Goal: Task Accomplishment & Management: Complete application form

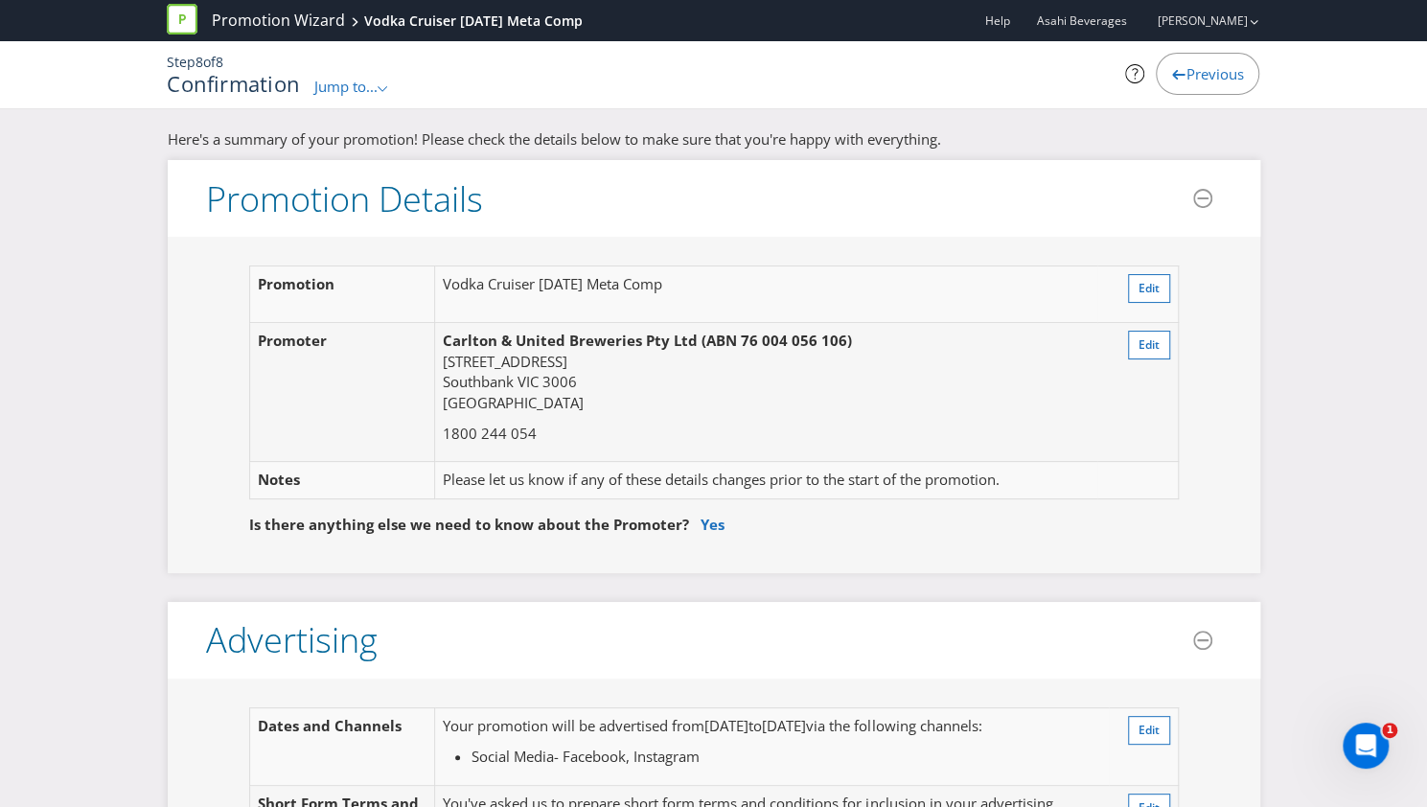
click at [1211, 80] on span "Previous" at bounding box center [1215, 73] width 58 height 19
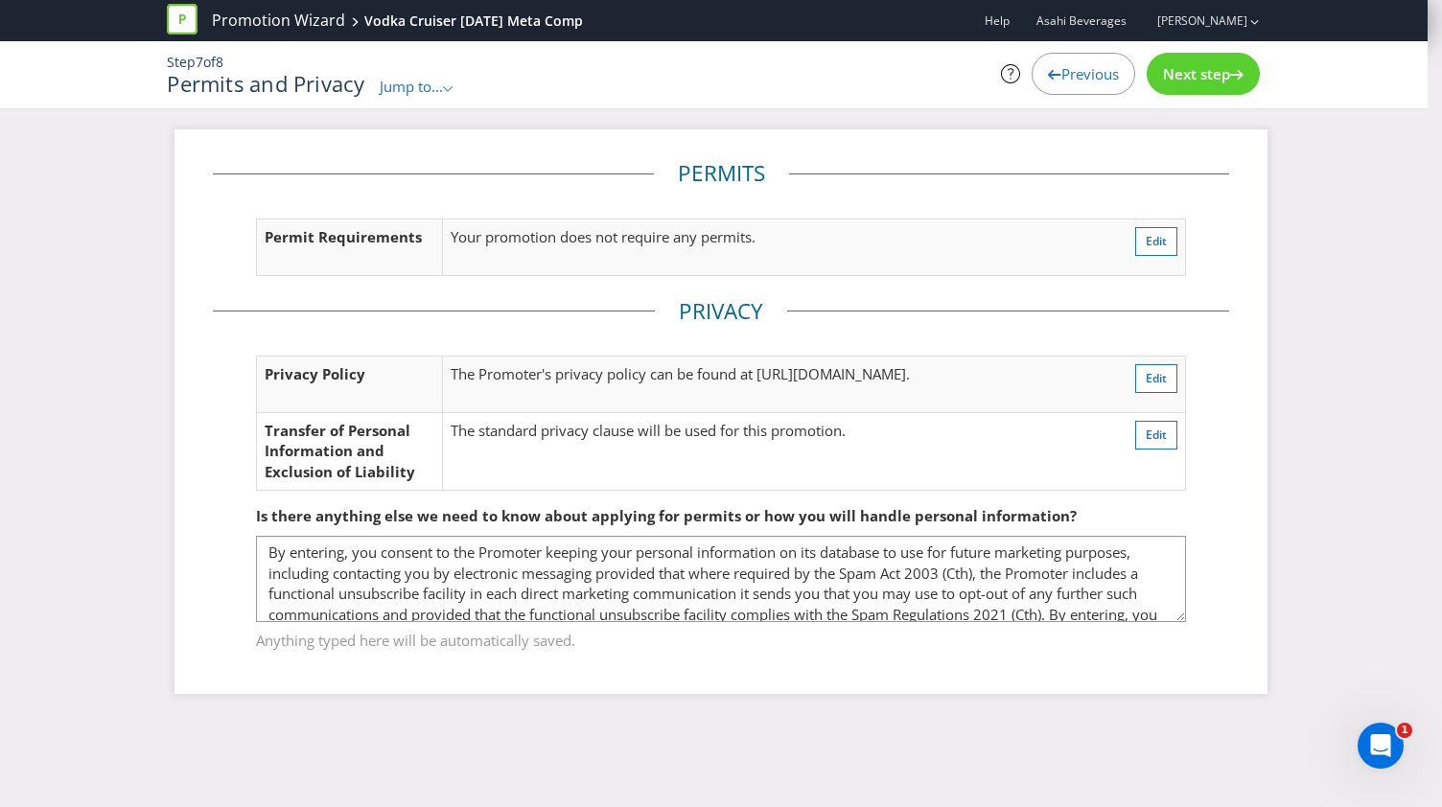
click at [1052, 79] on icon at bounding box center [1054, 75] width 13 height 10
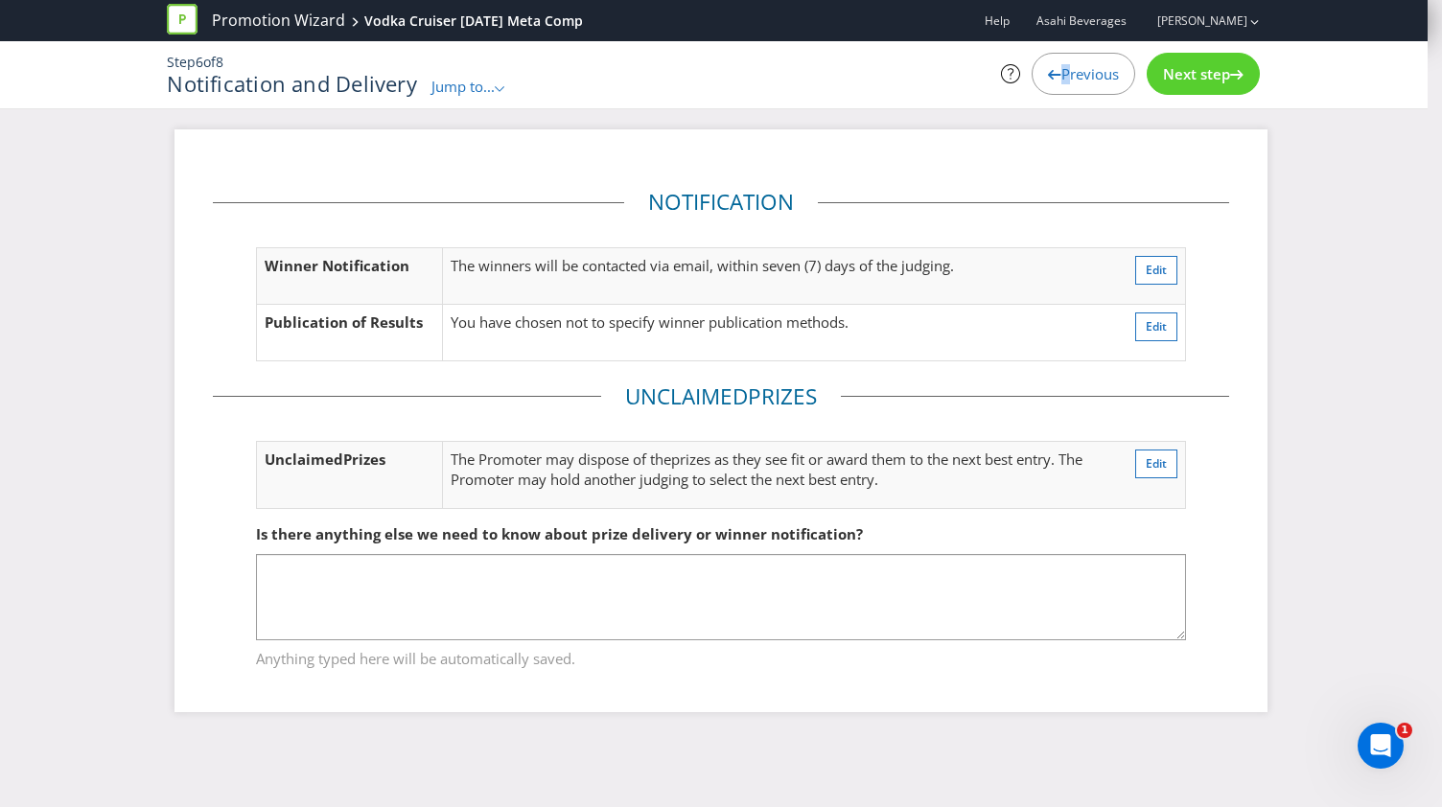
click at [1052, 79] on icon at bounding box center [1054, 75] width 13 height 10
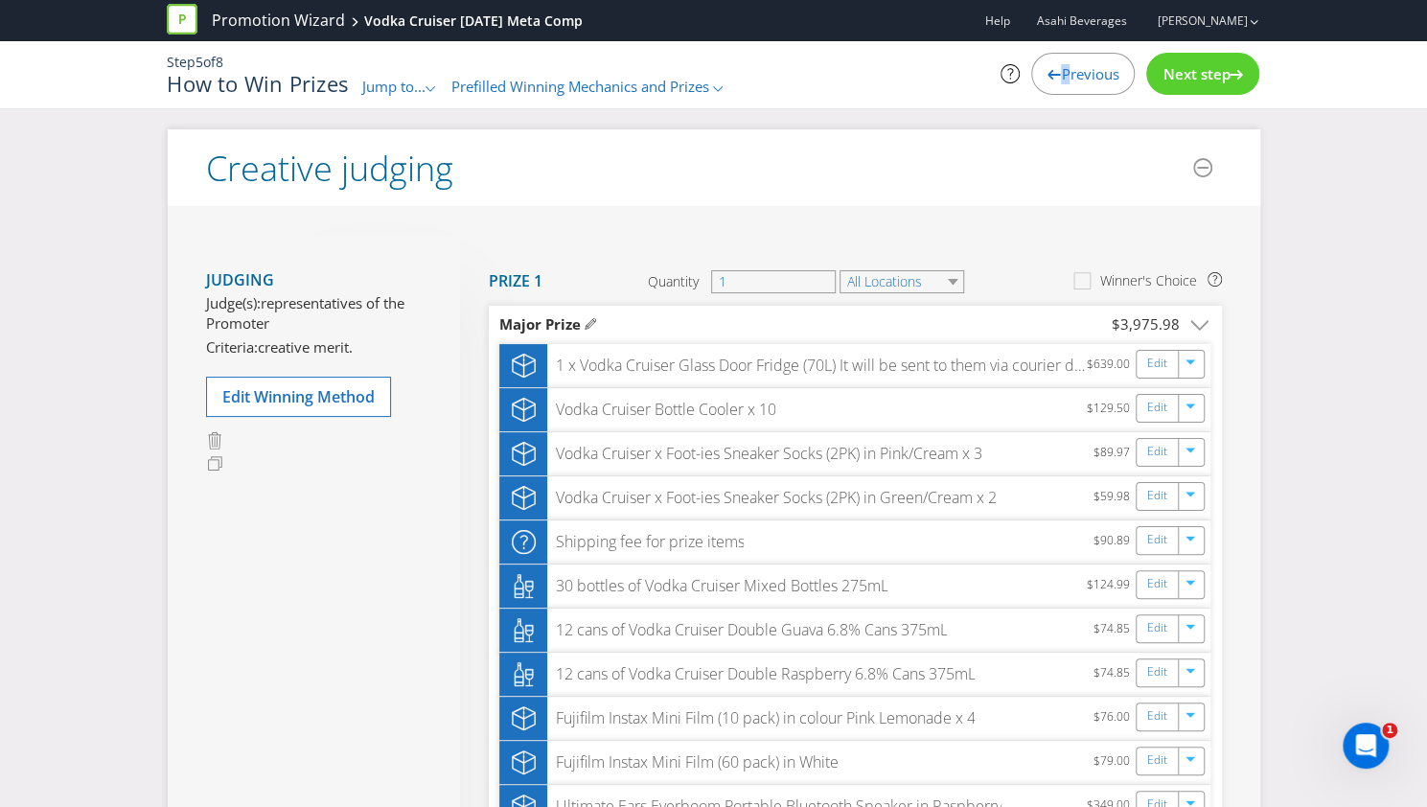
click at [1062, 78] on span "Previous" at bounding box center [1090, 73] width 58 height 19
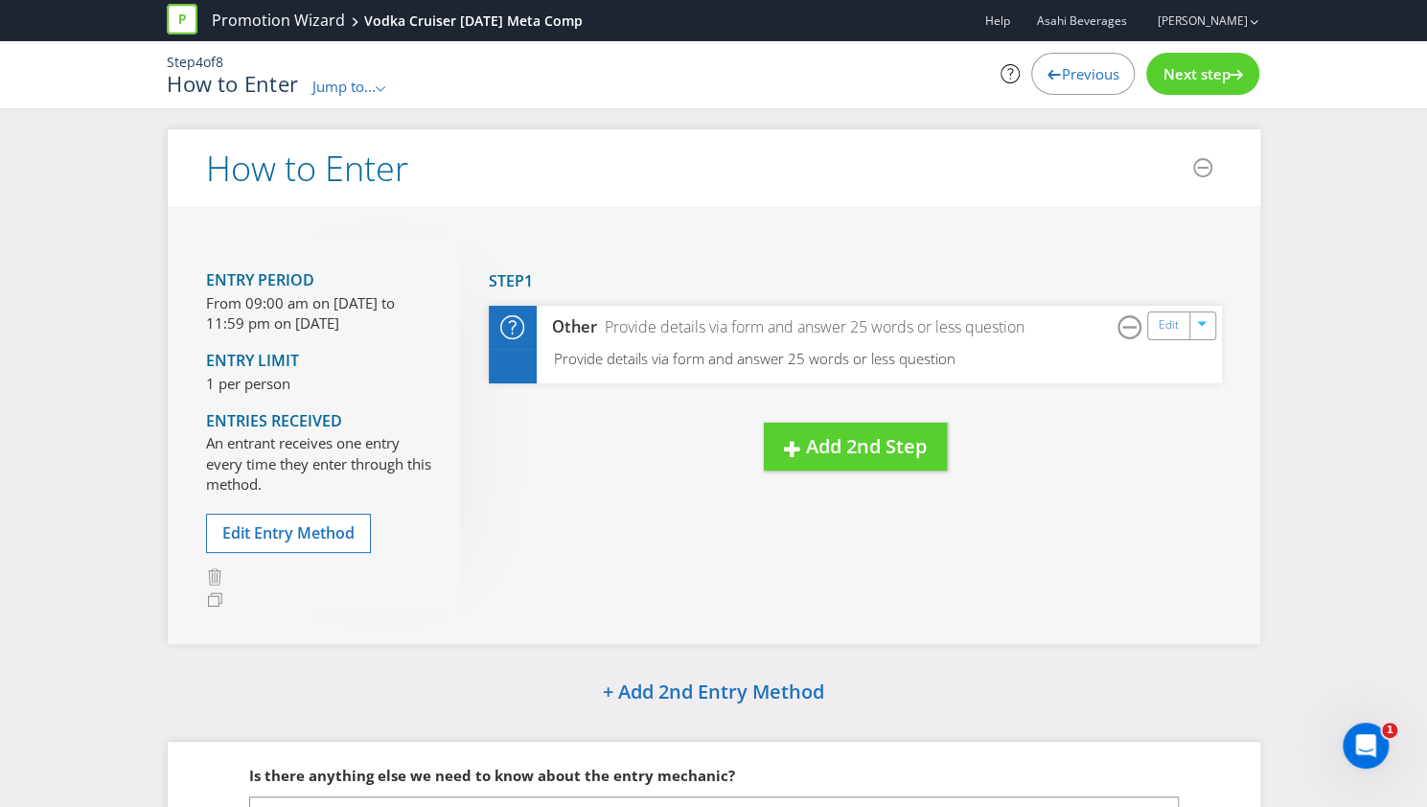
click at [1062, 78] on span "Previous" at bounding box center [1090, 73] width 58 height 19
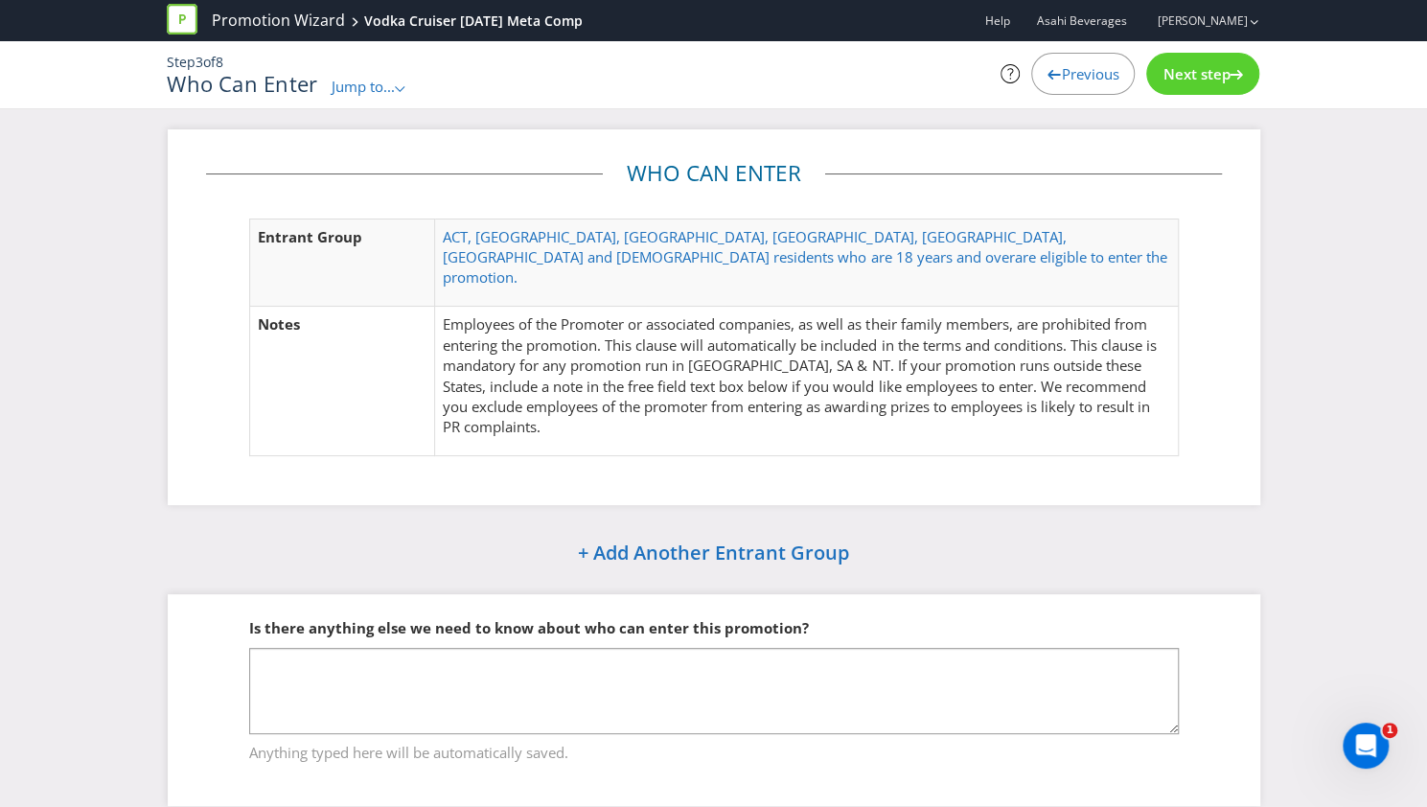
click at [1062, 78] on span "Previous" at bounding box center [1090, 73] width 58 height 19
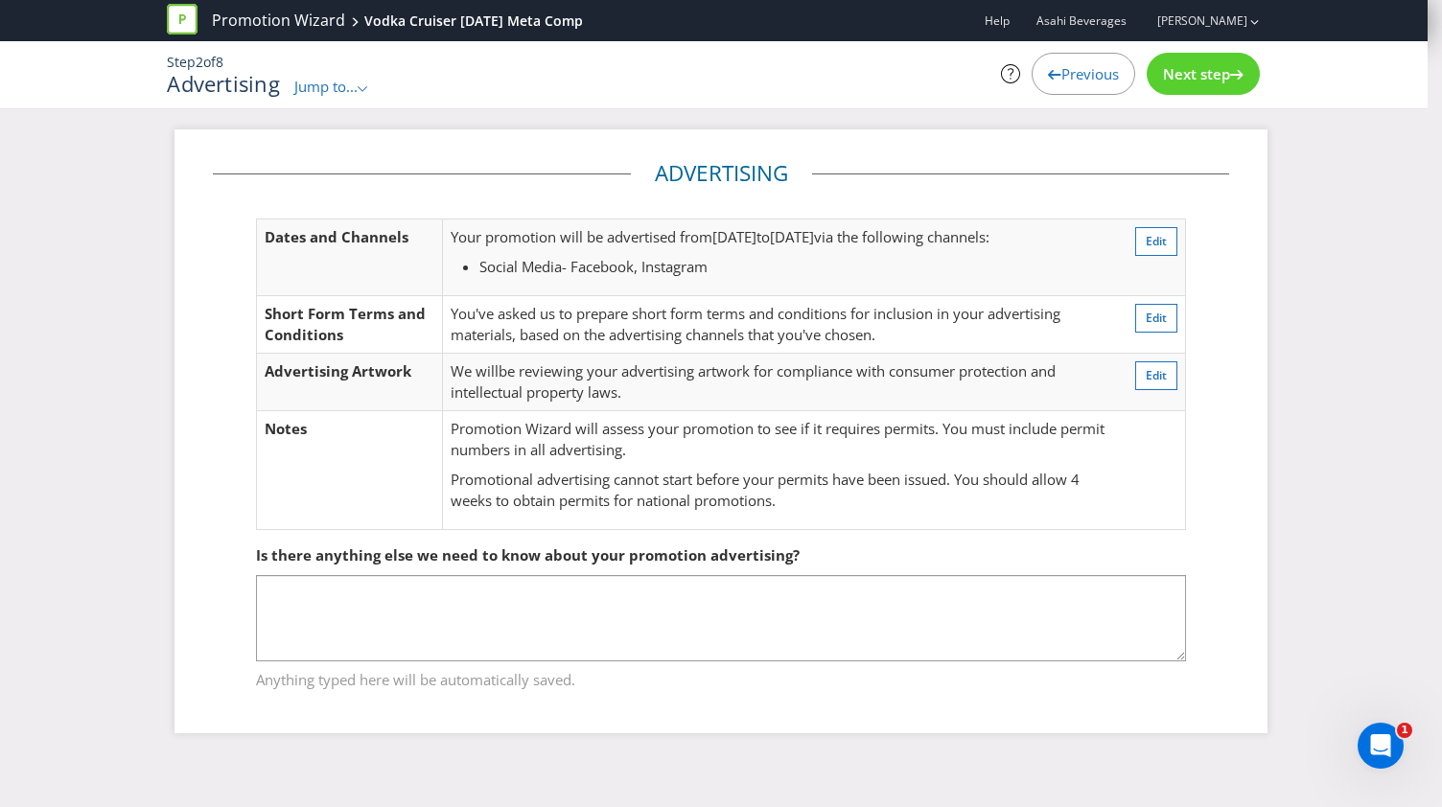
click at [1062, 78] on span "Previous" at bounding box center [1090, 73] width 58 height 19
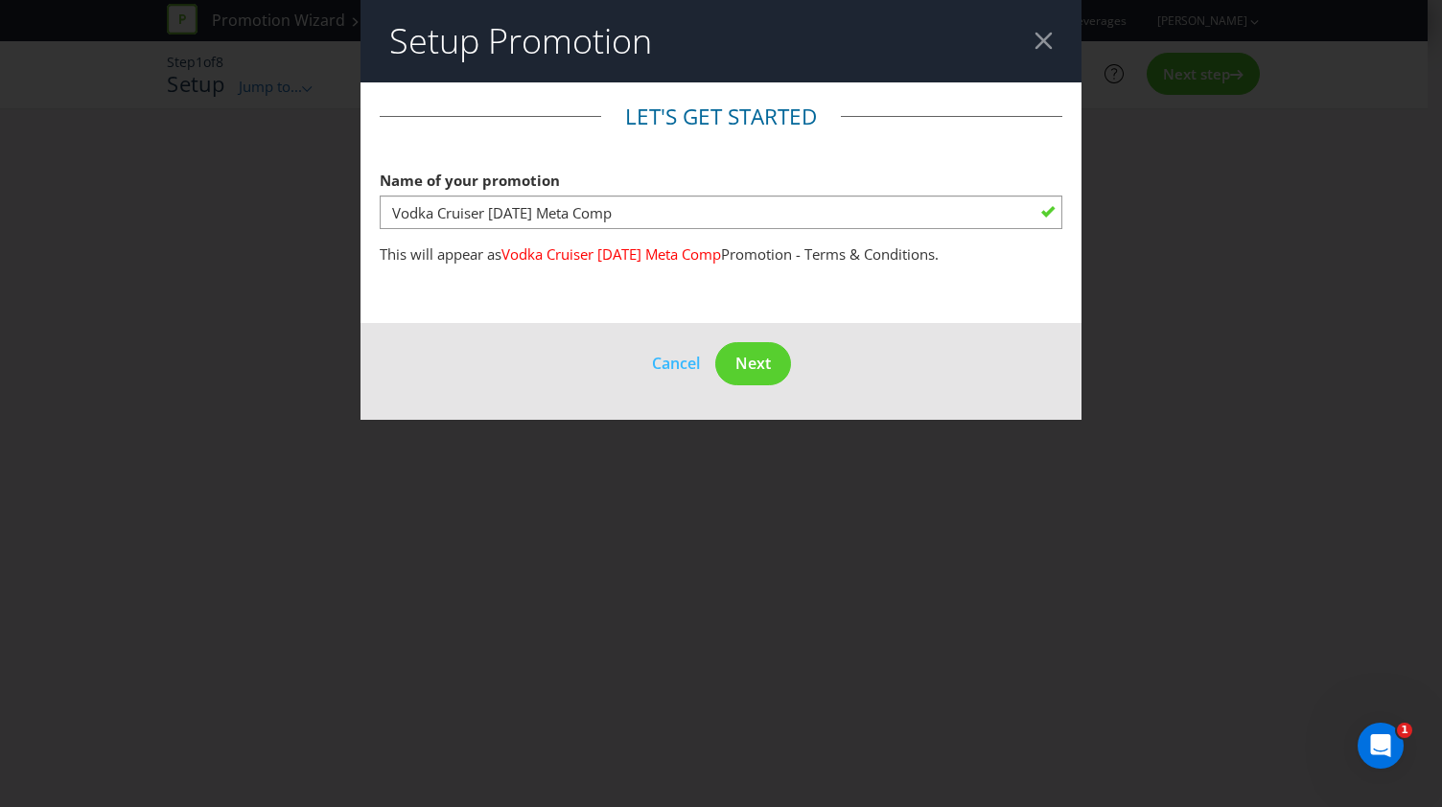
click at [1051, 45] on div at bounding box center [1043, 41] width 18 height 18
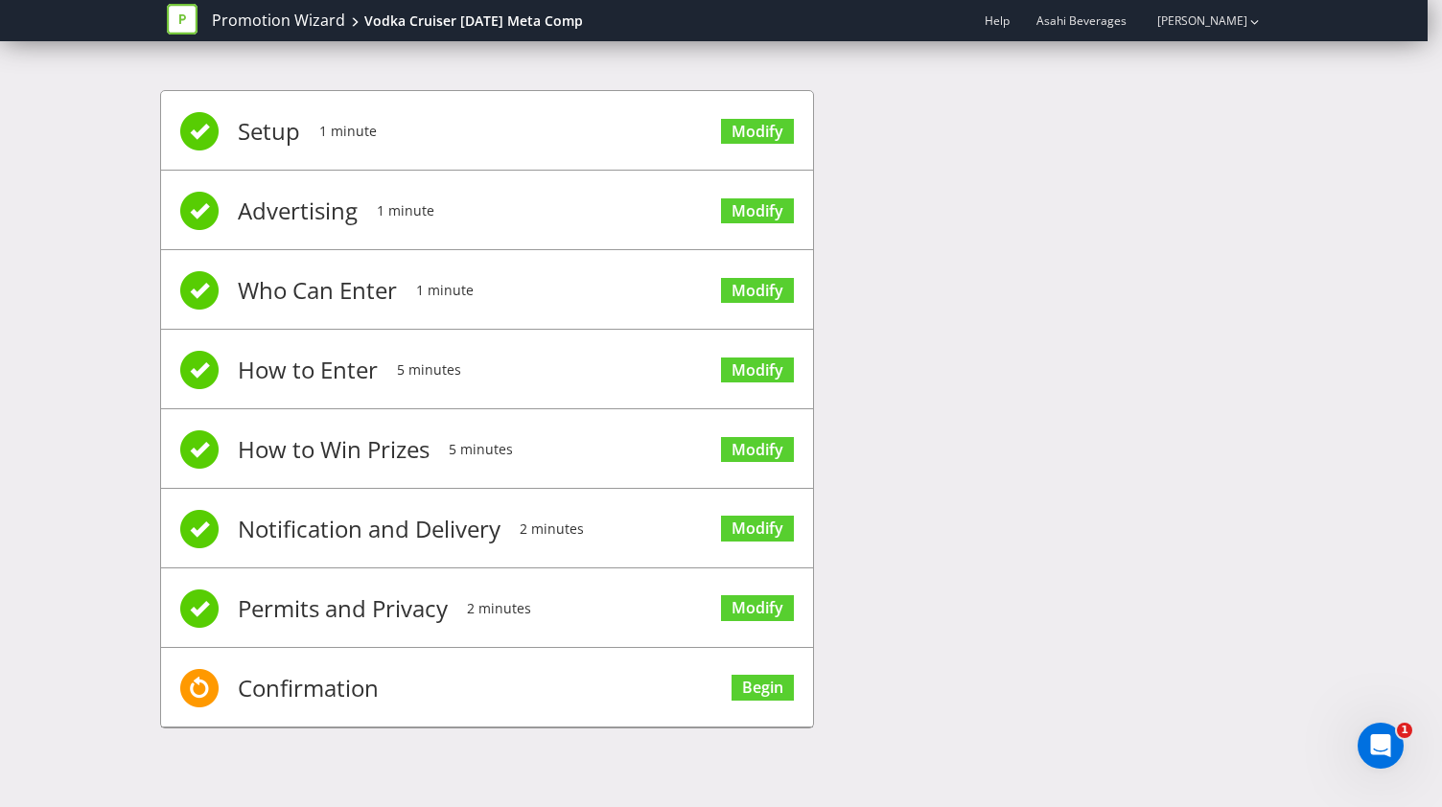
click at [497, 130] on li "Setup 1 minute Modify" at bounding box center [487, 131] width 652 height 80
click at [725, 135] on link "Modify" at bounding box center [757, 132] width 73 height 26
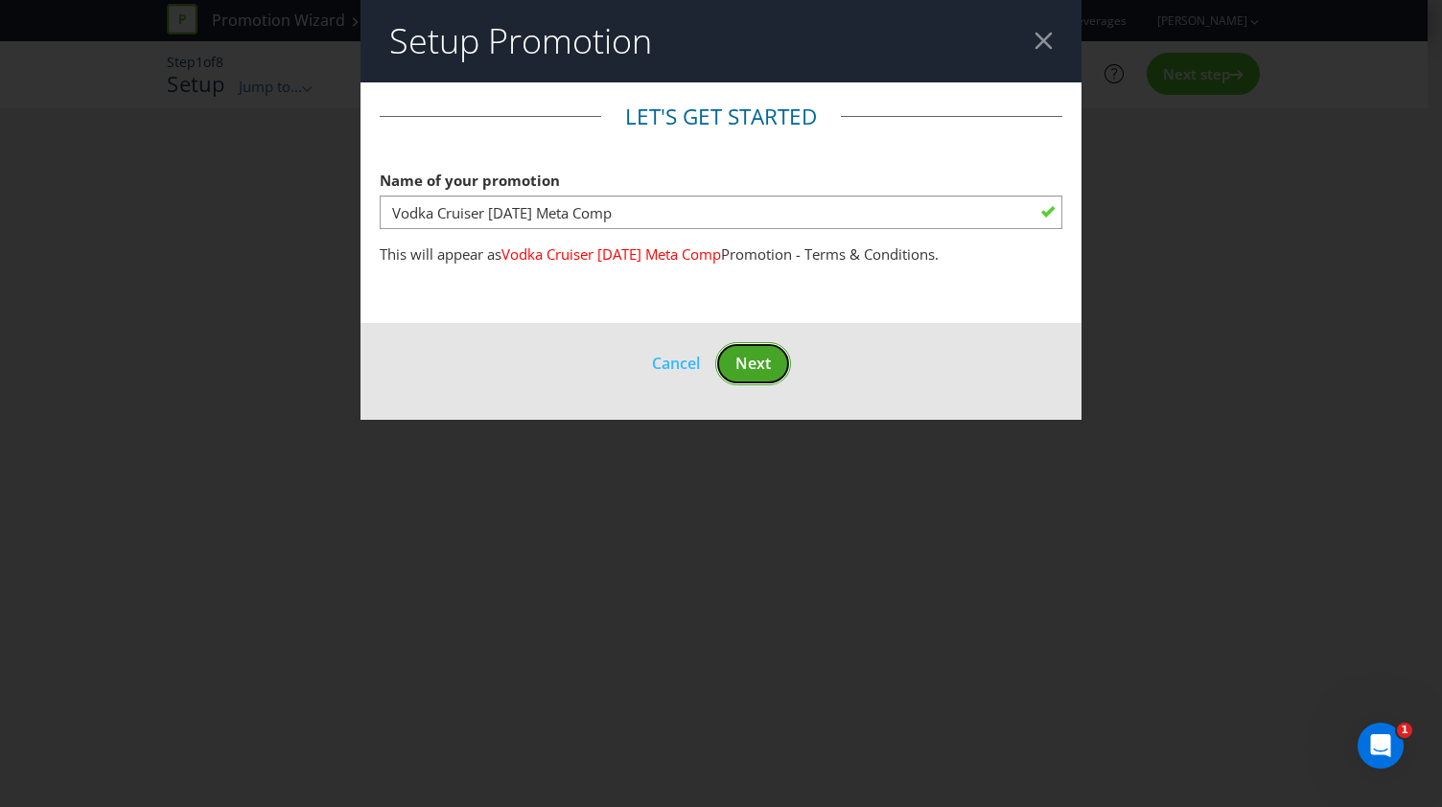
click at [758, 361] on span "Next" at bounding box center [752, 363] width 35 height 21
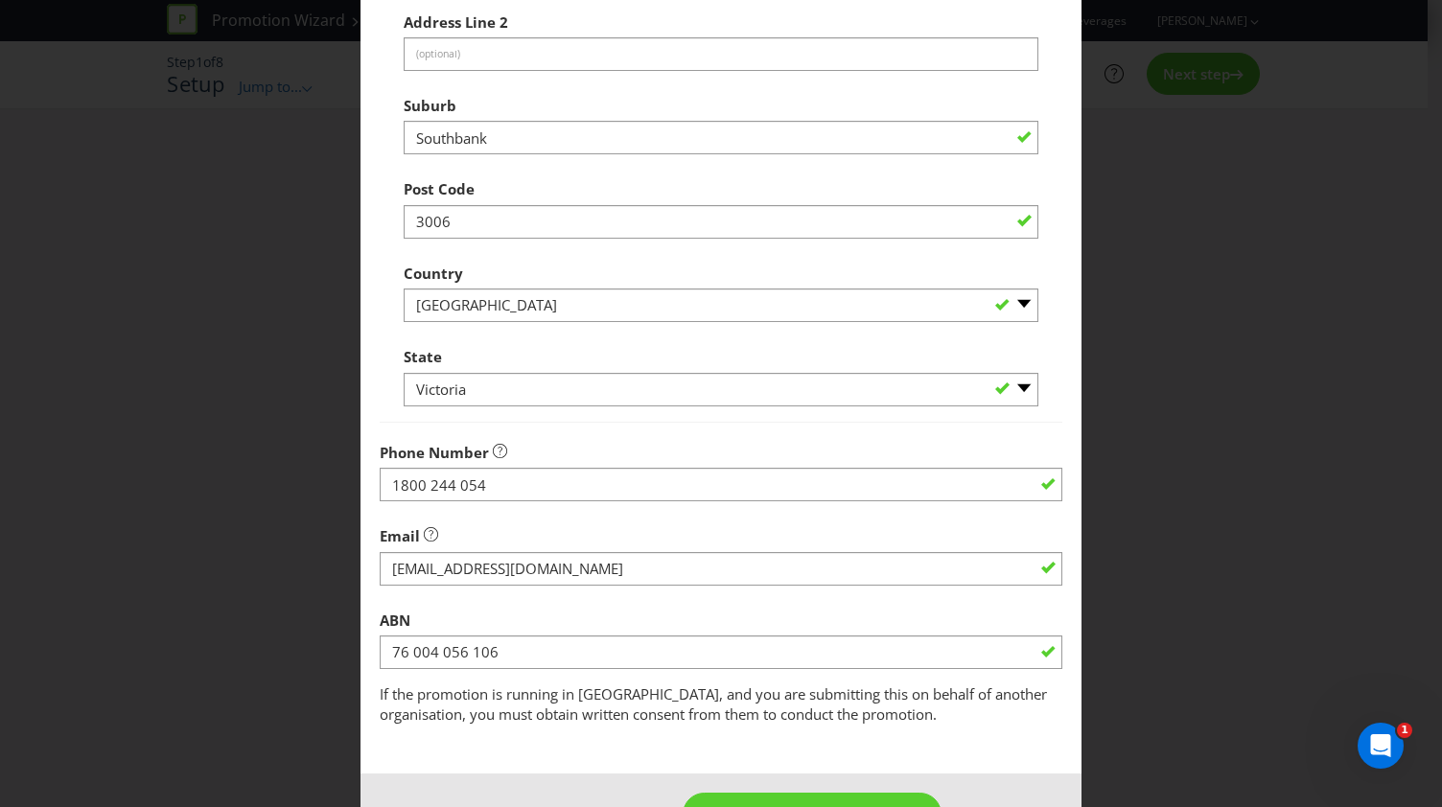
scroll to position [688, 0]
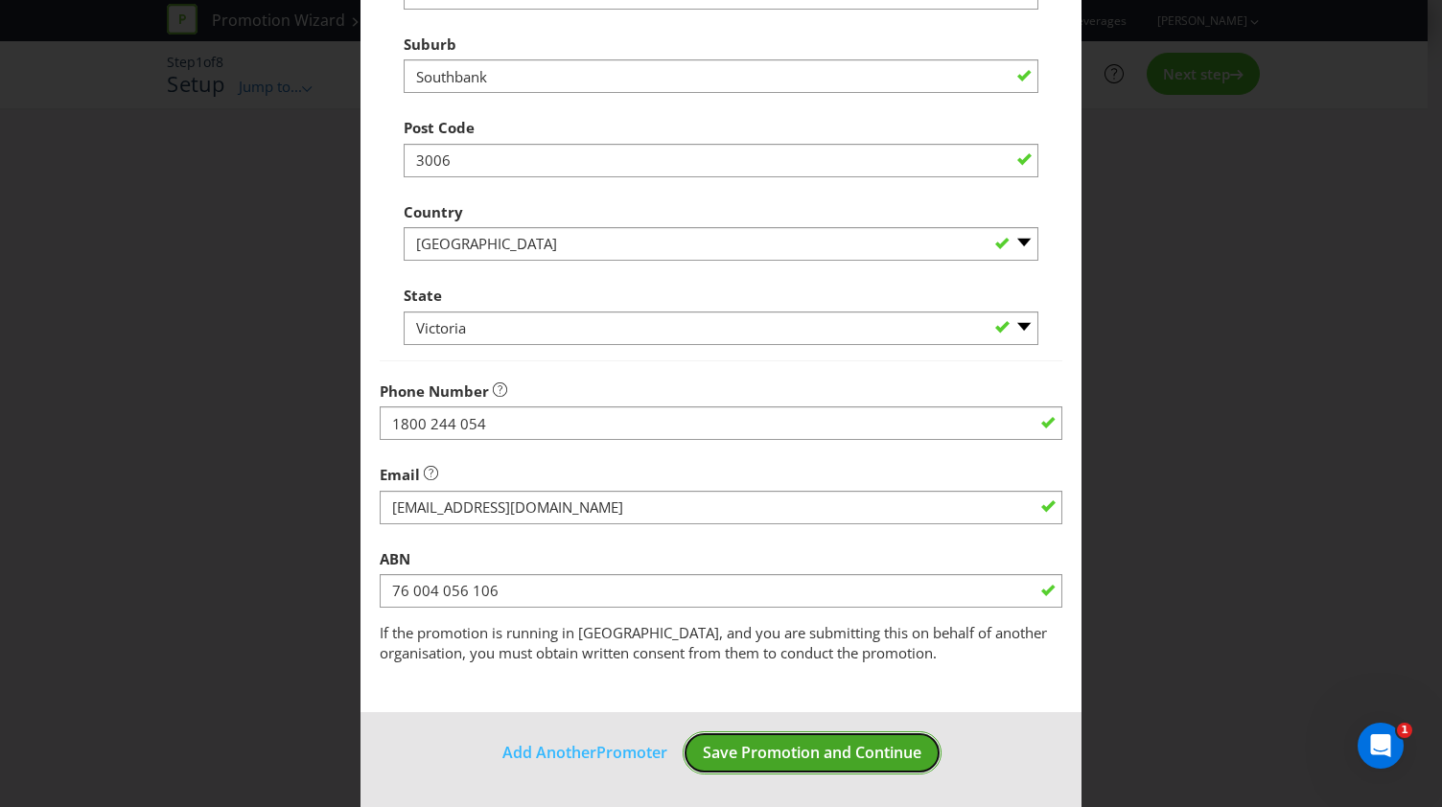
click at [804, 760] on span "Save Promotion and Continue" at bounding box center [812, 752] width 219 height 21
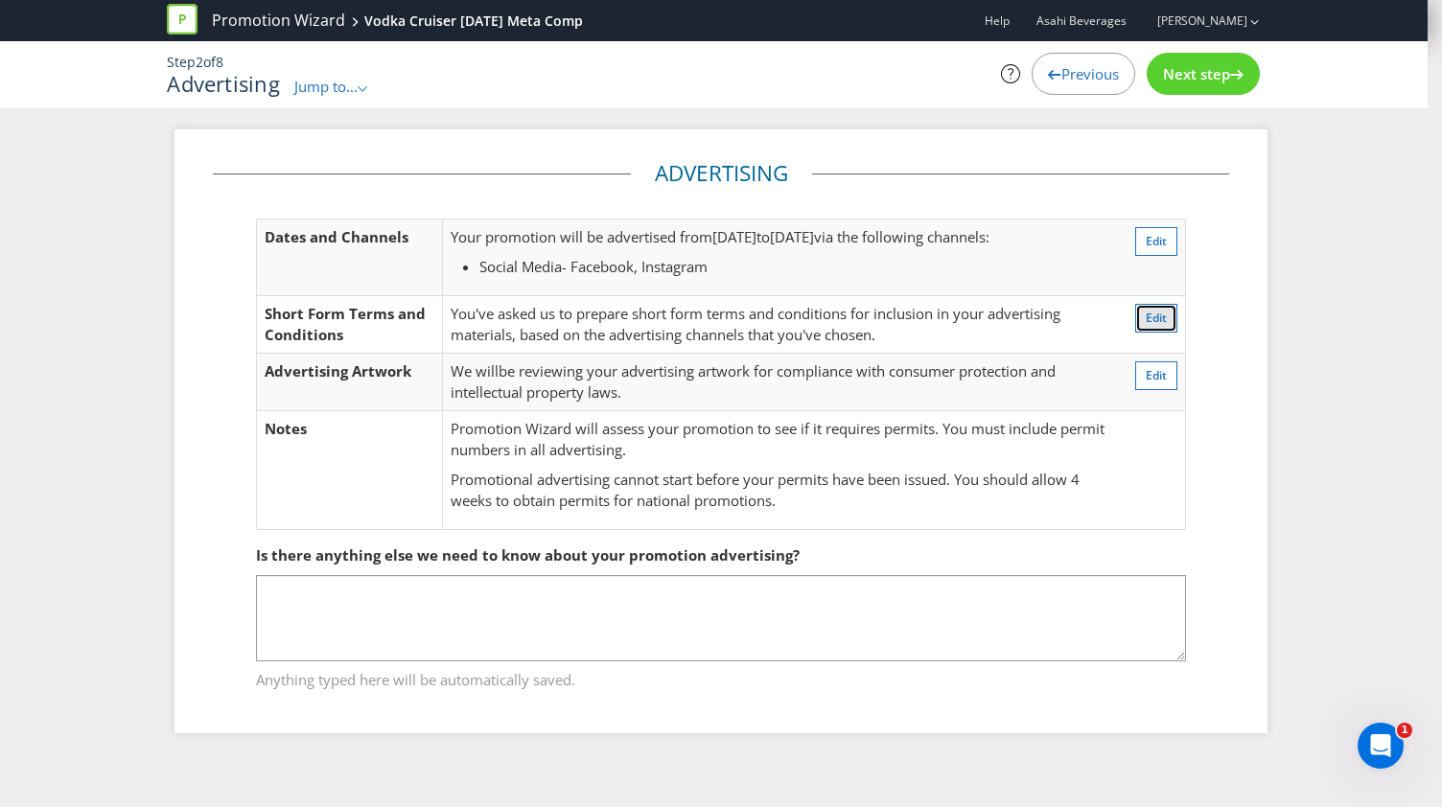
click at [1160, 327] on button "Edit" at bounding box center [1156, 318] width 42 height 29
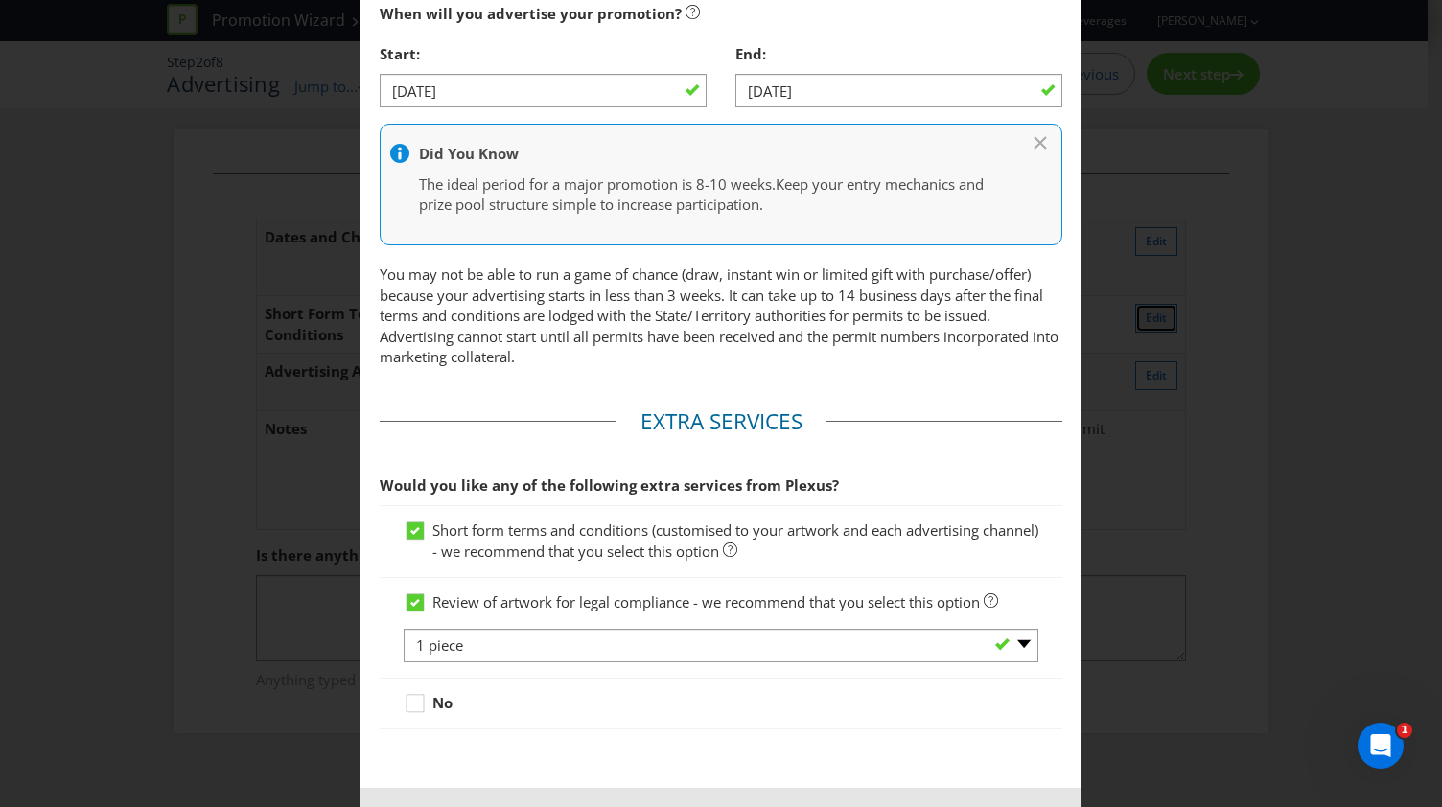
scroll to position [863, 0]
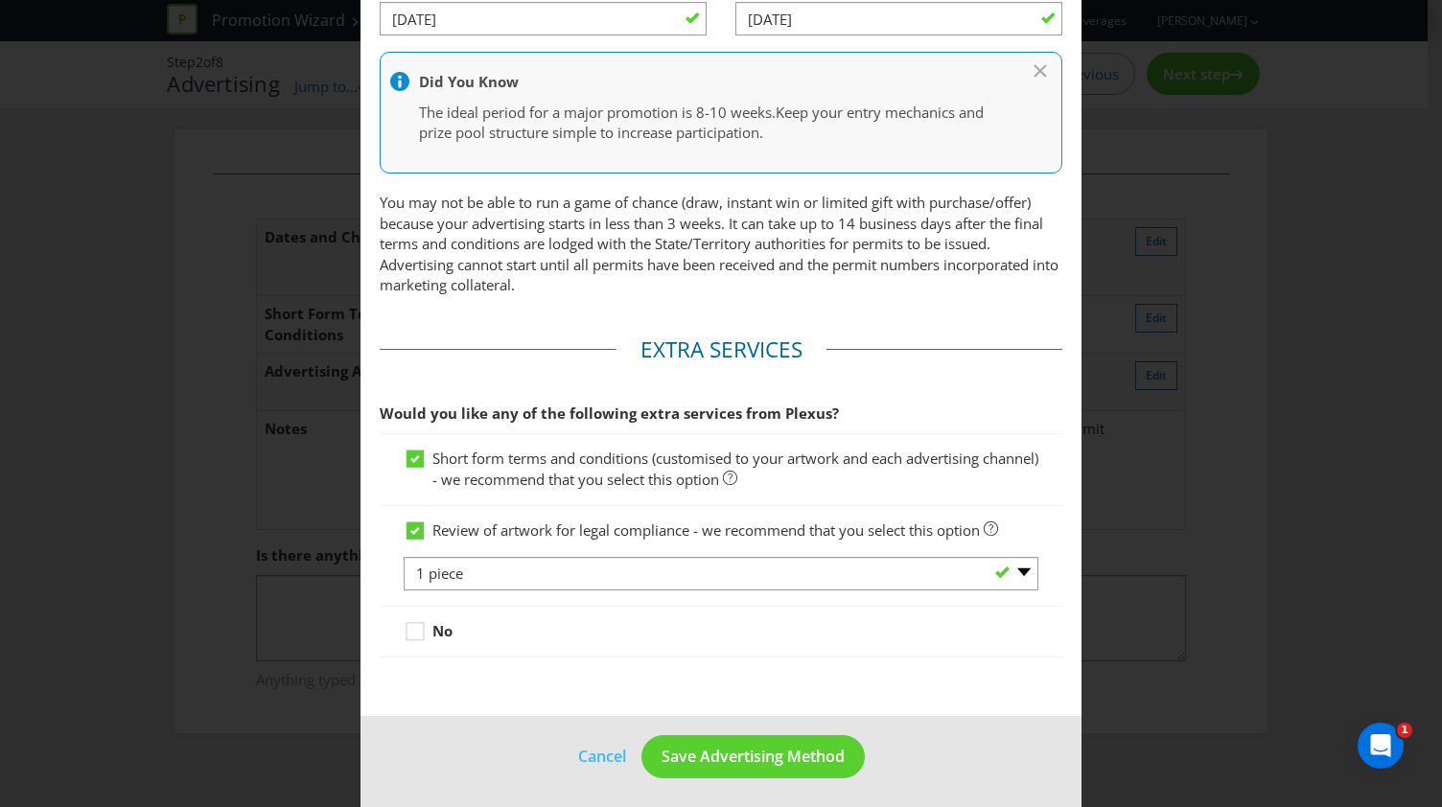
click at [1208, 424] on div "Advertising Methods Advertising Methods How will your promotion be advertised? …" at bounding box center [721, 403] width 1442 height 807
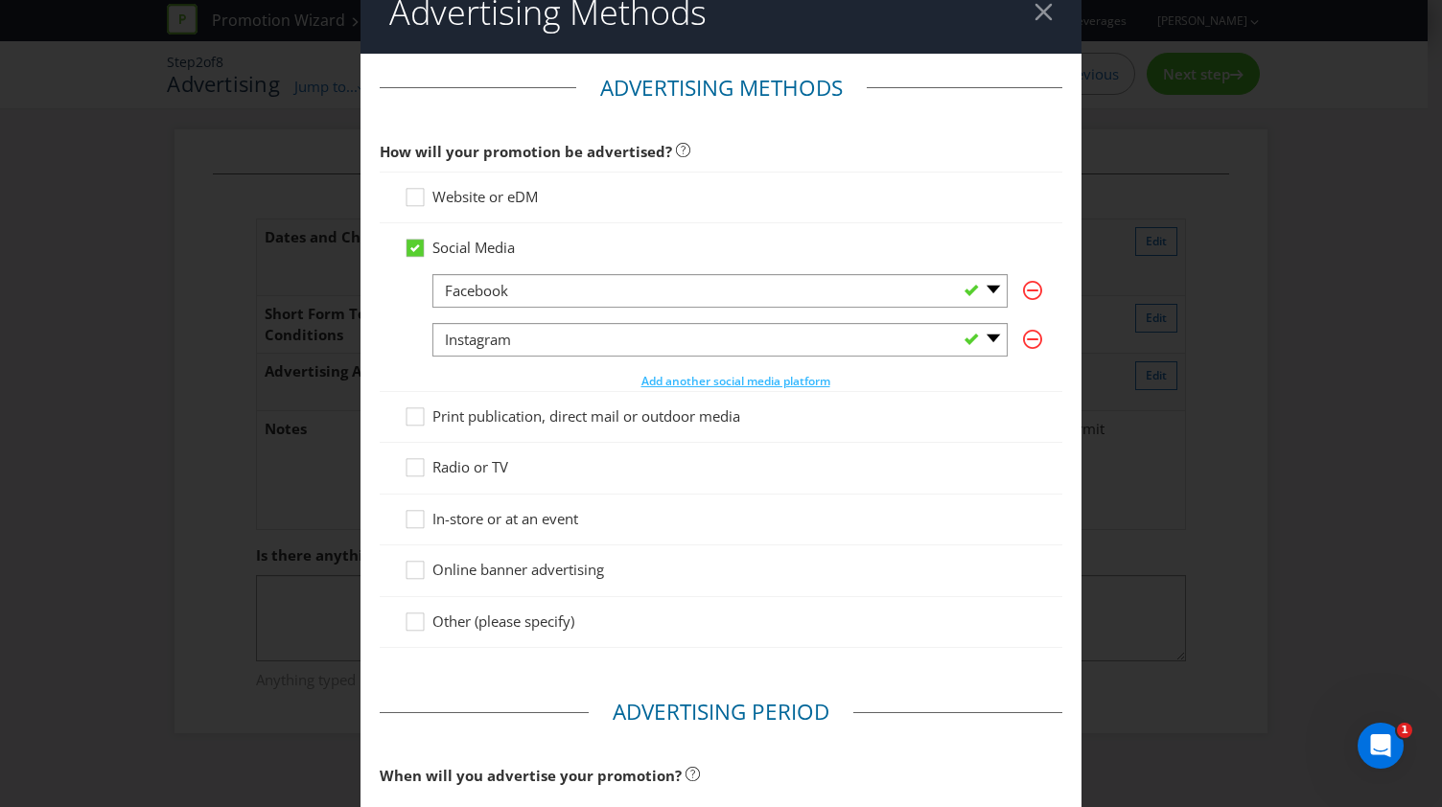
scroll to position [0, 0]
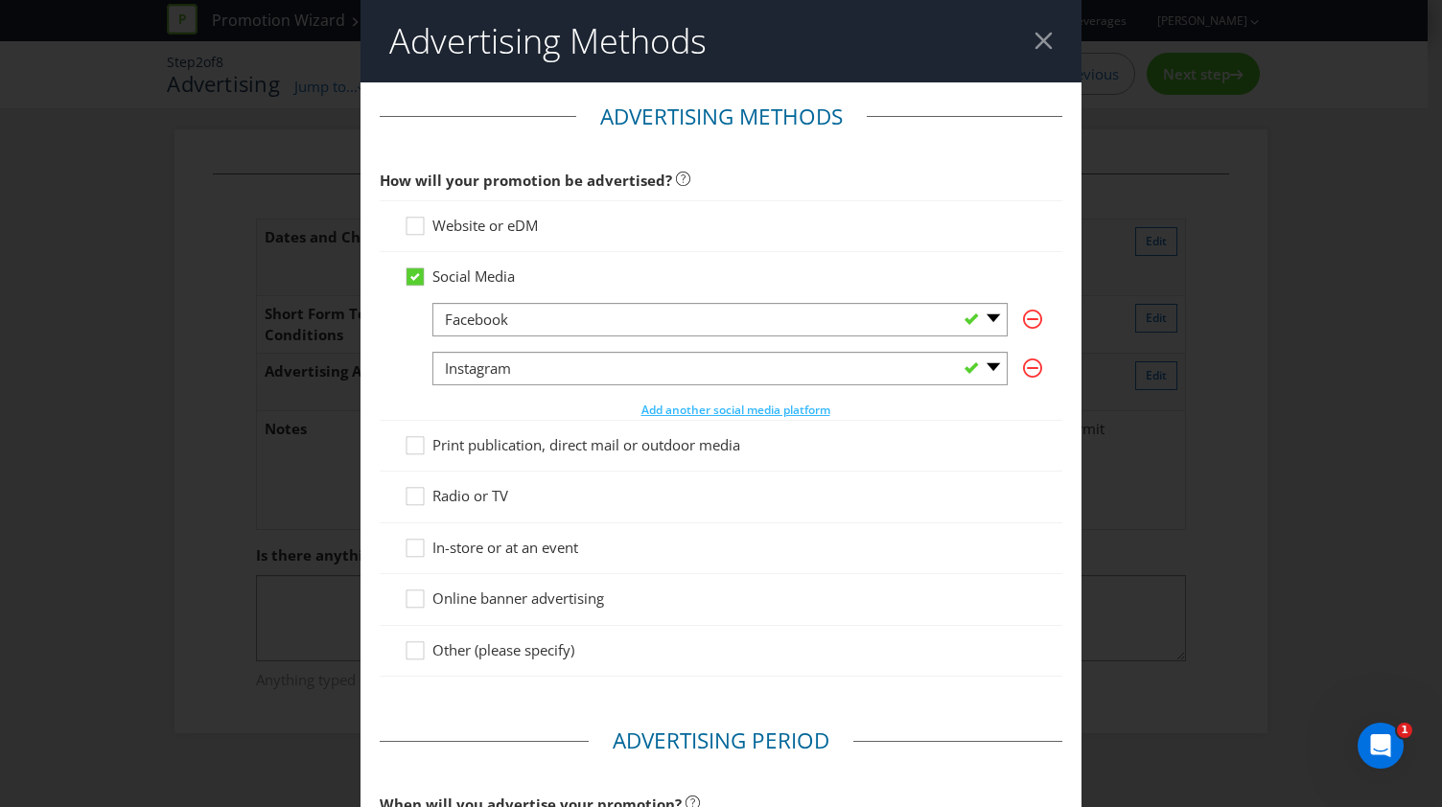
click at [1034, 44] on div at bounding box center [1043, 41] width 18 height 18
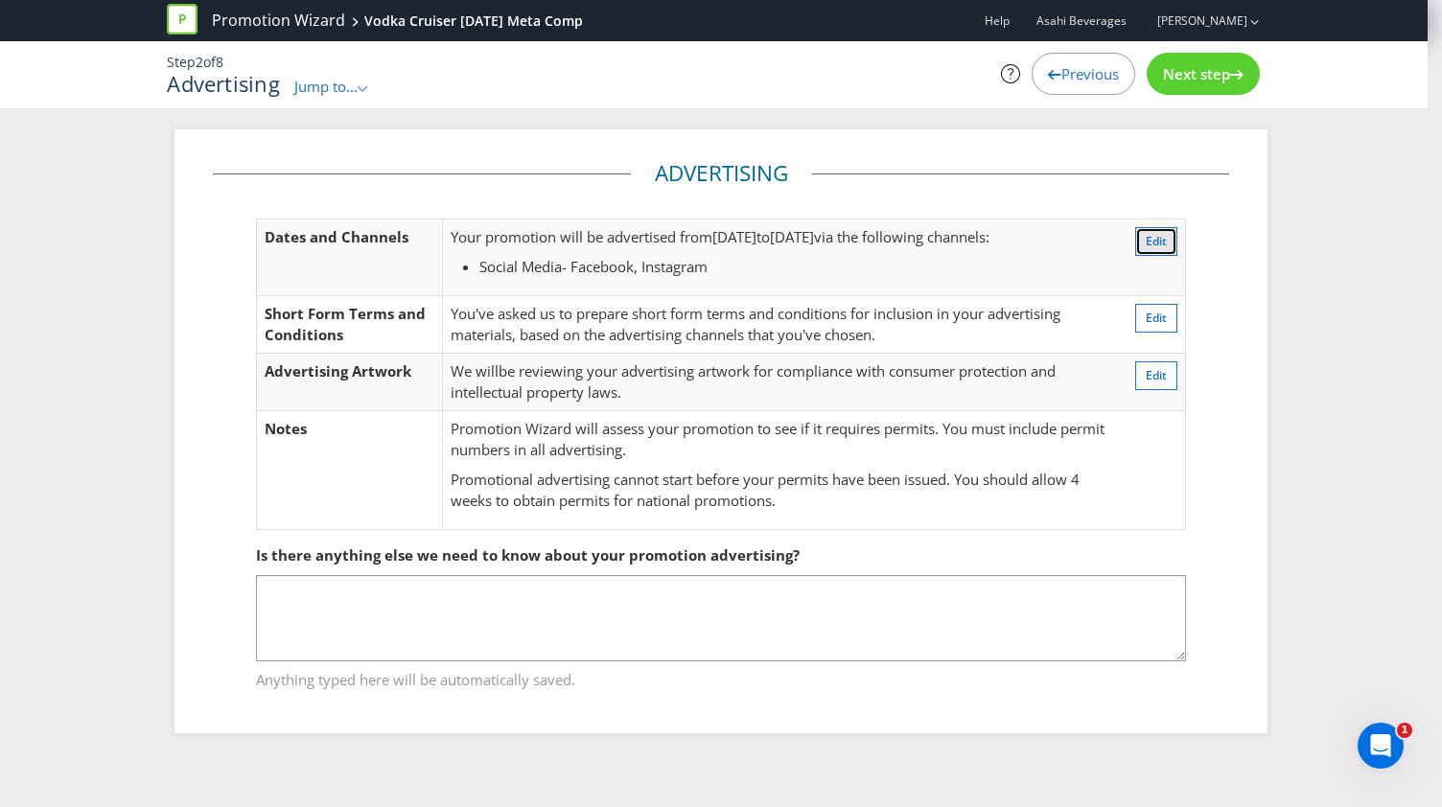
click at [1145, 234] on button "Edit" at bounding box center [1156, 241] width 42 height 29
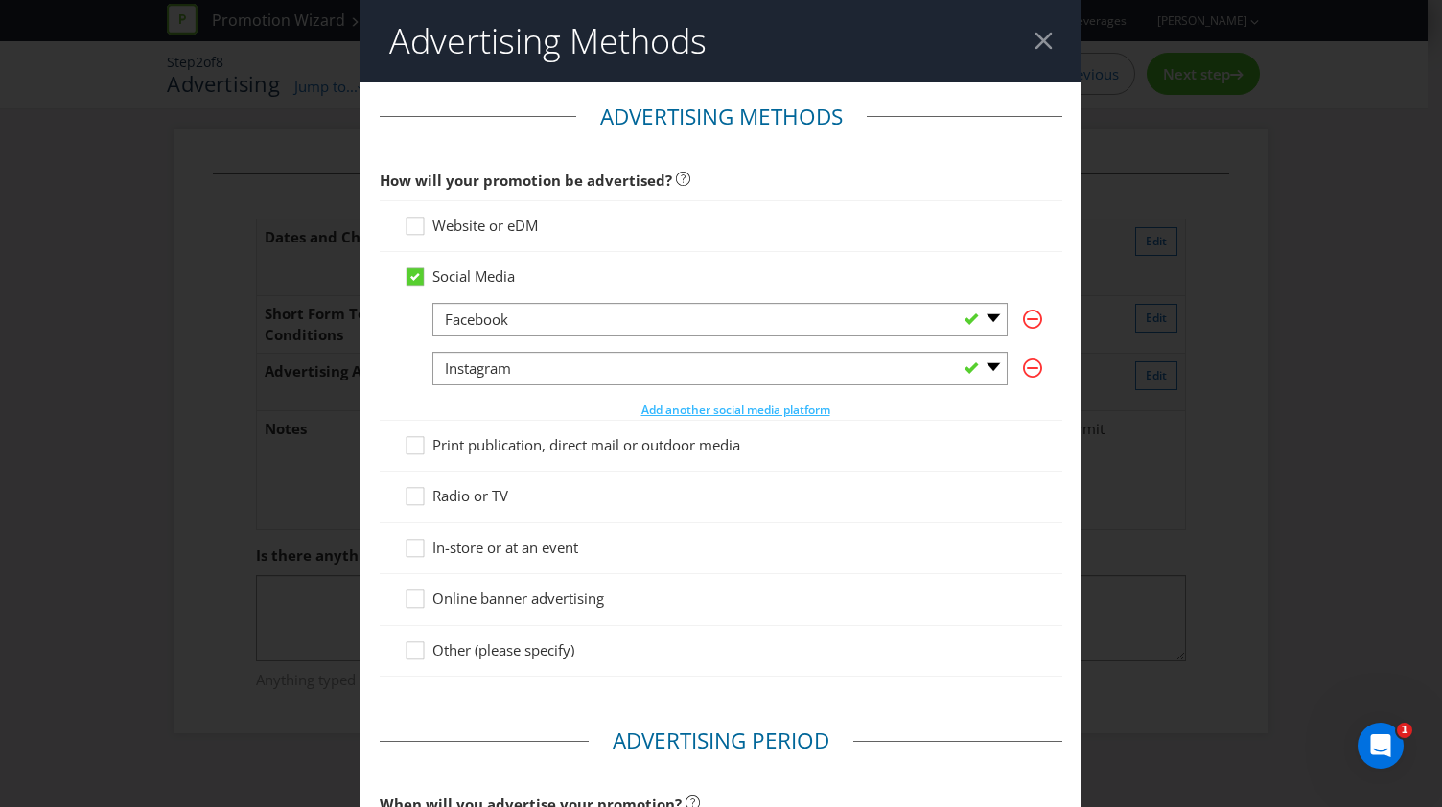
click at [1045, 45] on header "Advertising Methods" at bounding box center [720, 41] width 721 height 82
click at [1034, 46] on div at bounding box center [1043, 41] width 18 height 18
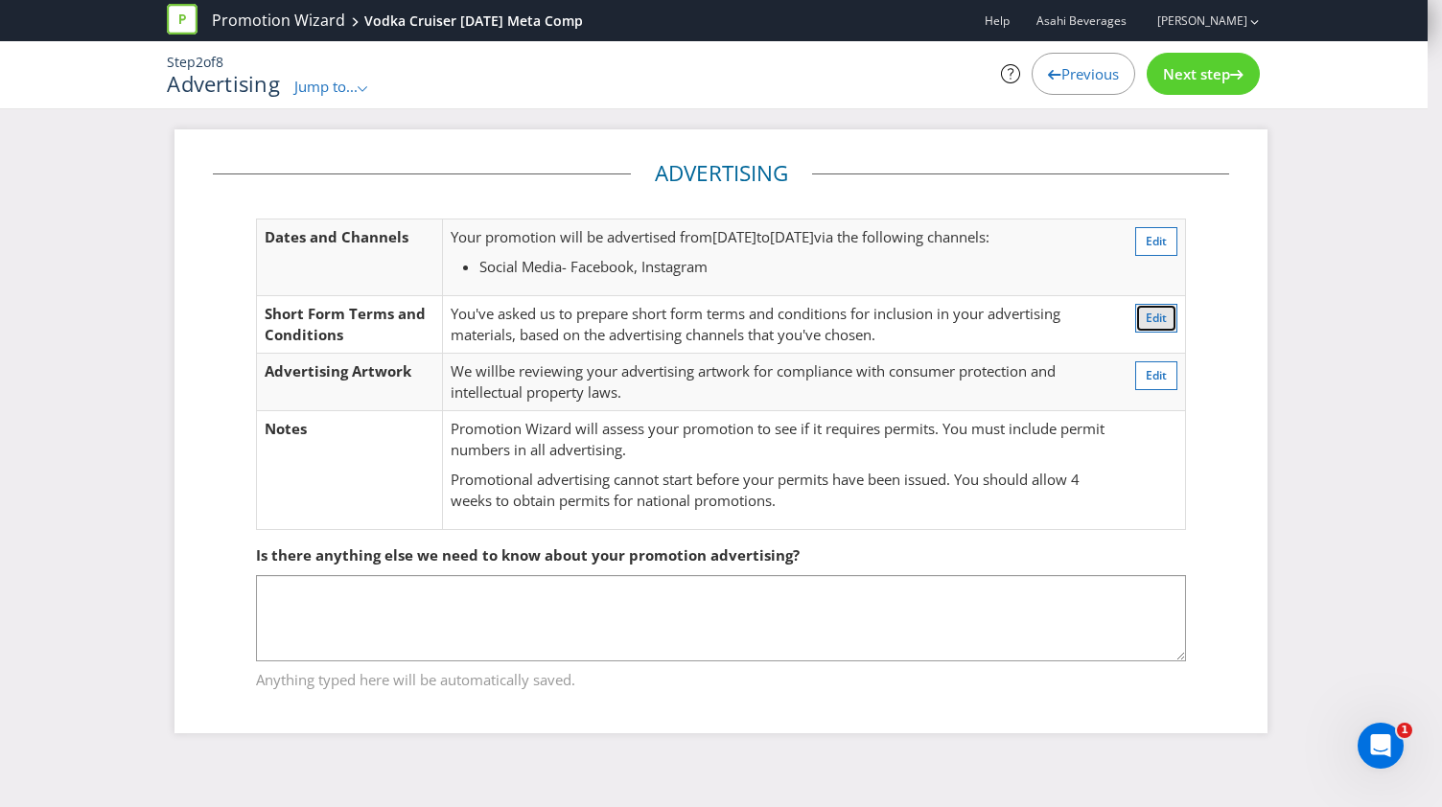
click at [1158, 312] on span "Edit" at bounding box center [1155, 318] width 21 height 16
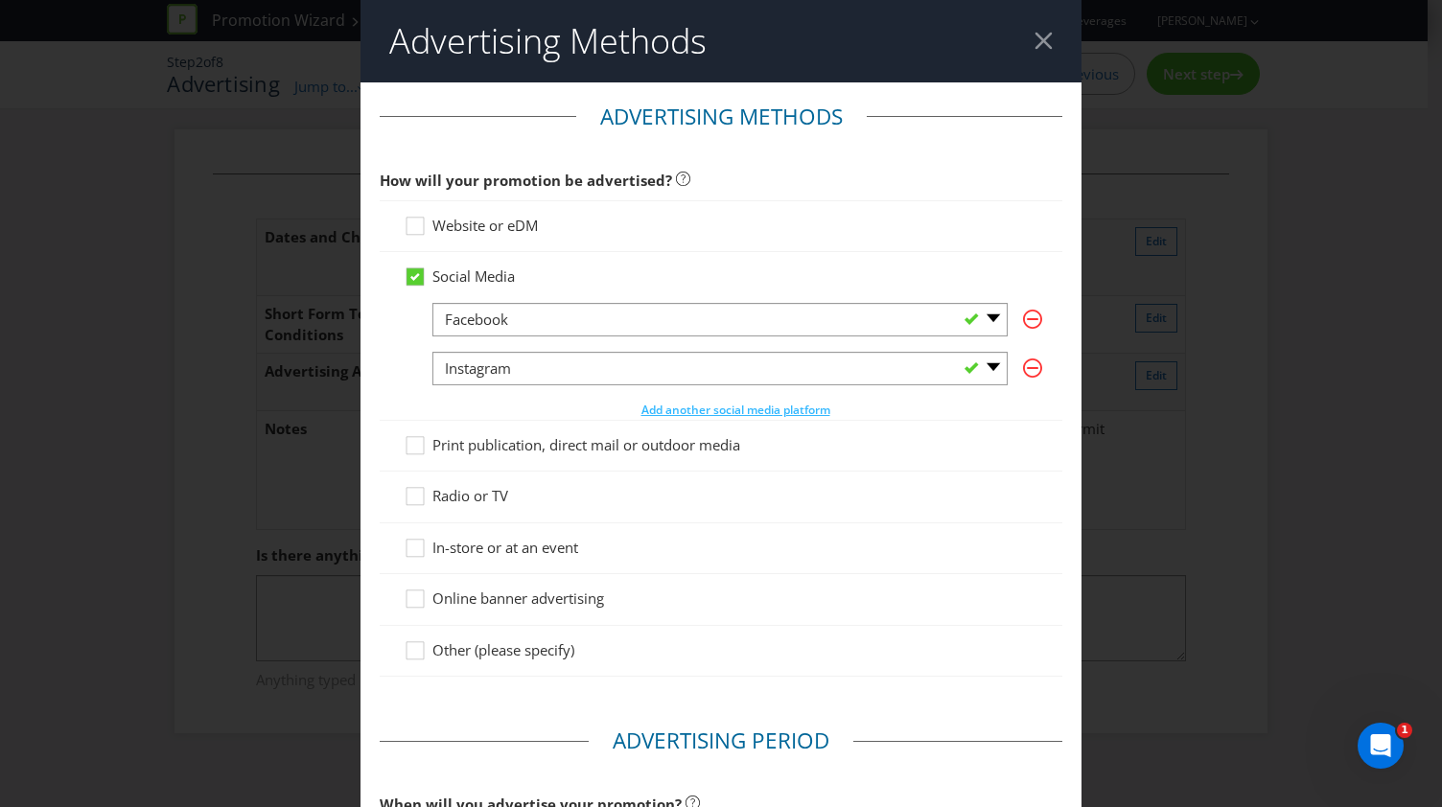
click at [1038, 42] on div at bounding box center [1043, 41] width 18 height 18
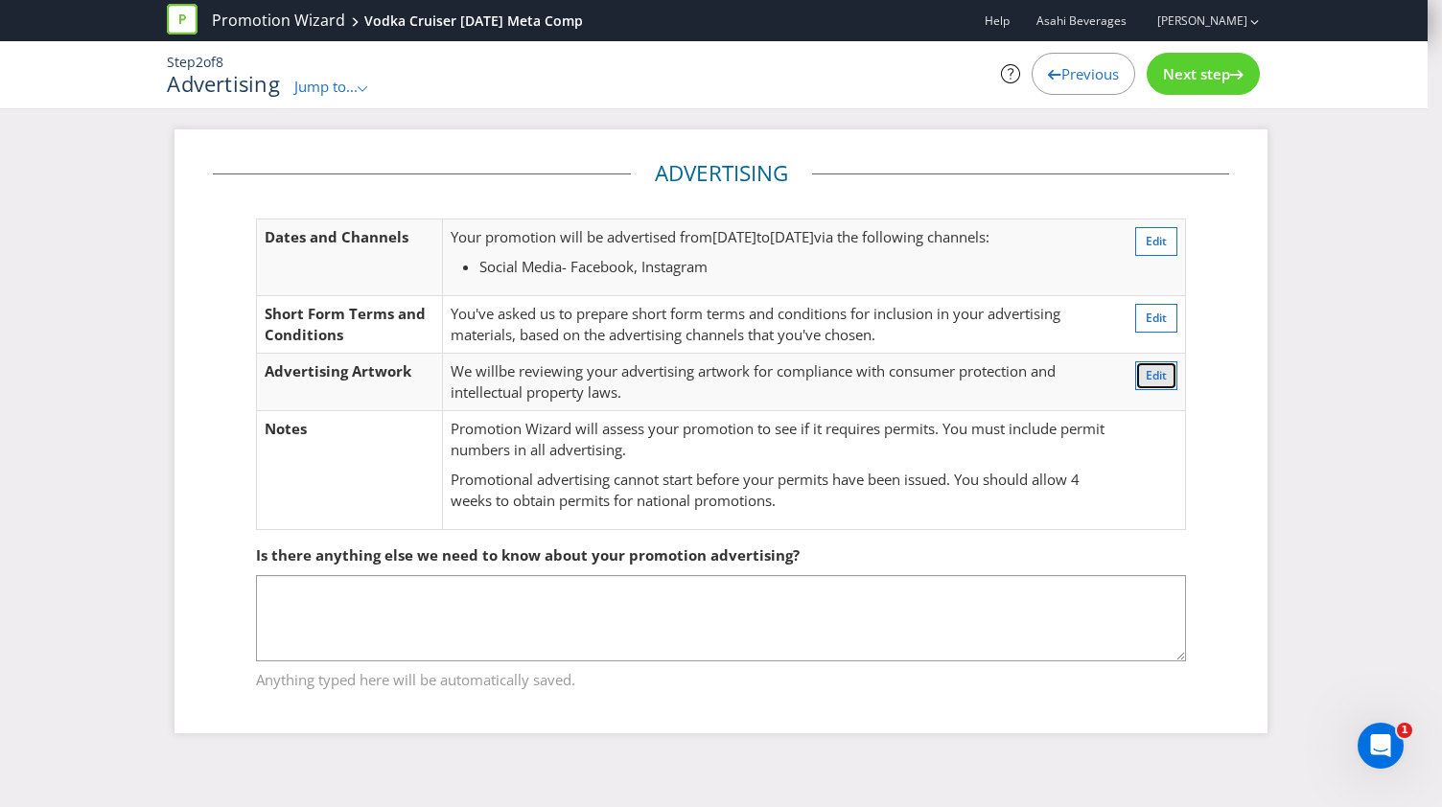
click at [1162, 372] on span "Edit" at bounding box center [1155, 375] width 21 height 16
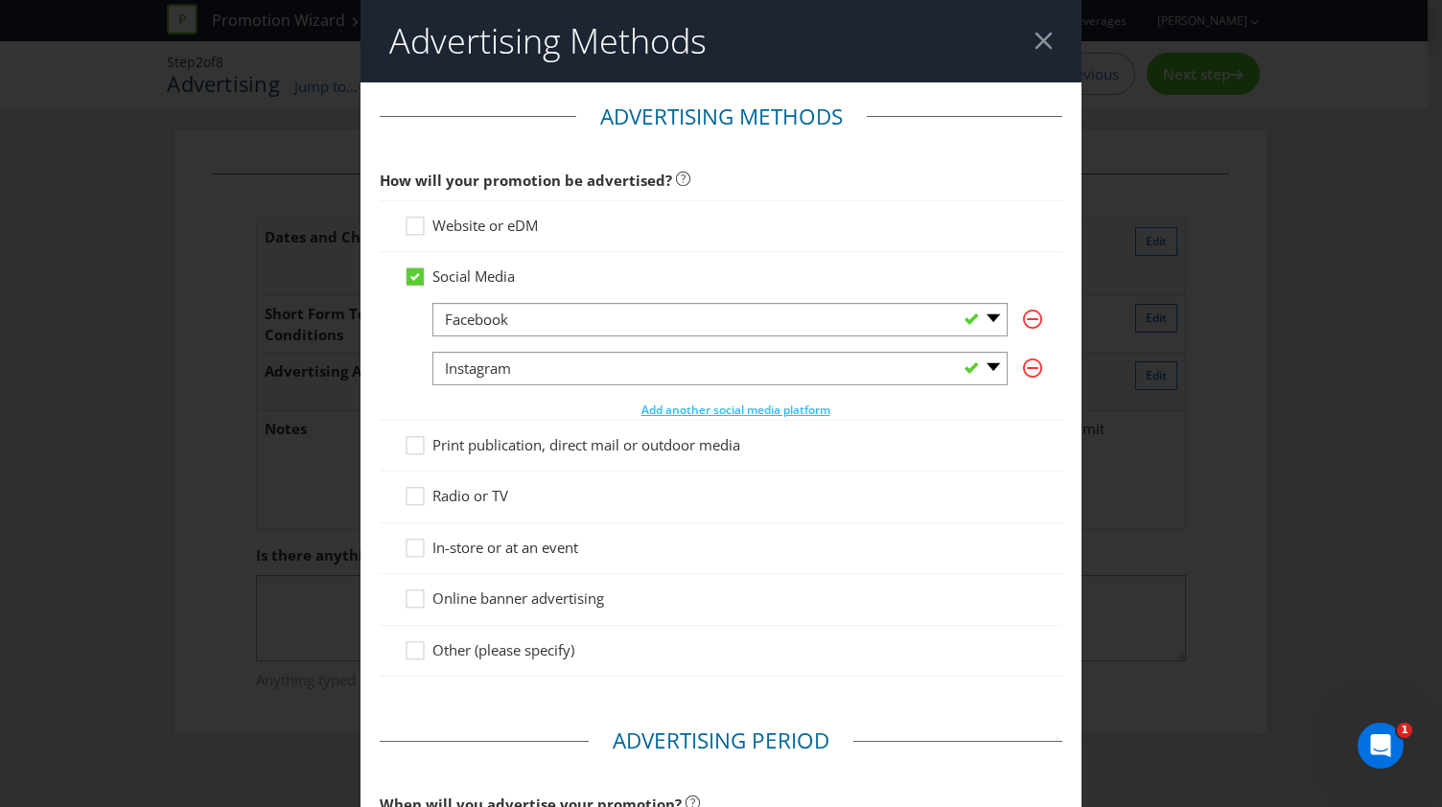
click at [1034, 35] on div at bounding box center [1043, 41] width 18 height 18
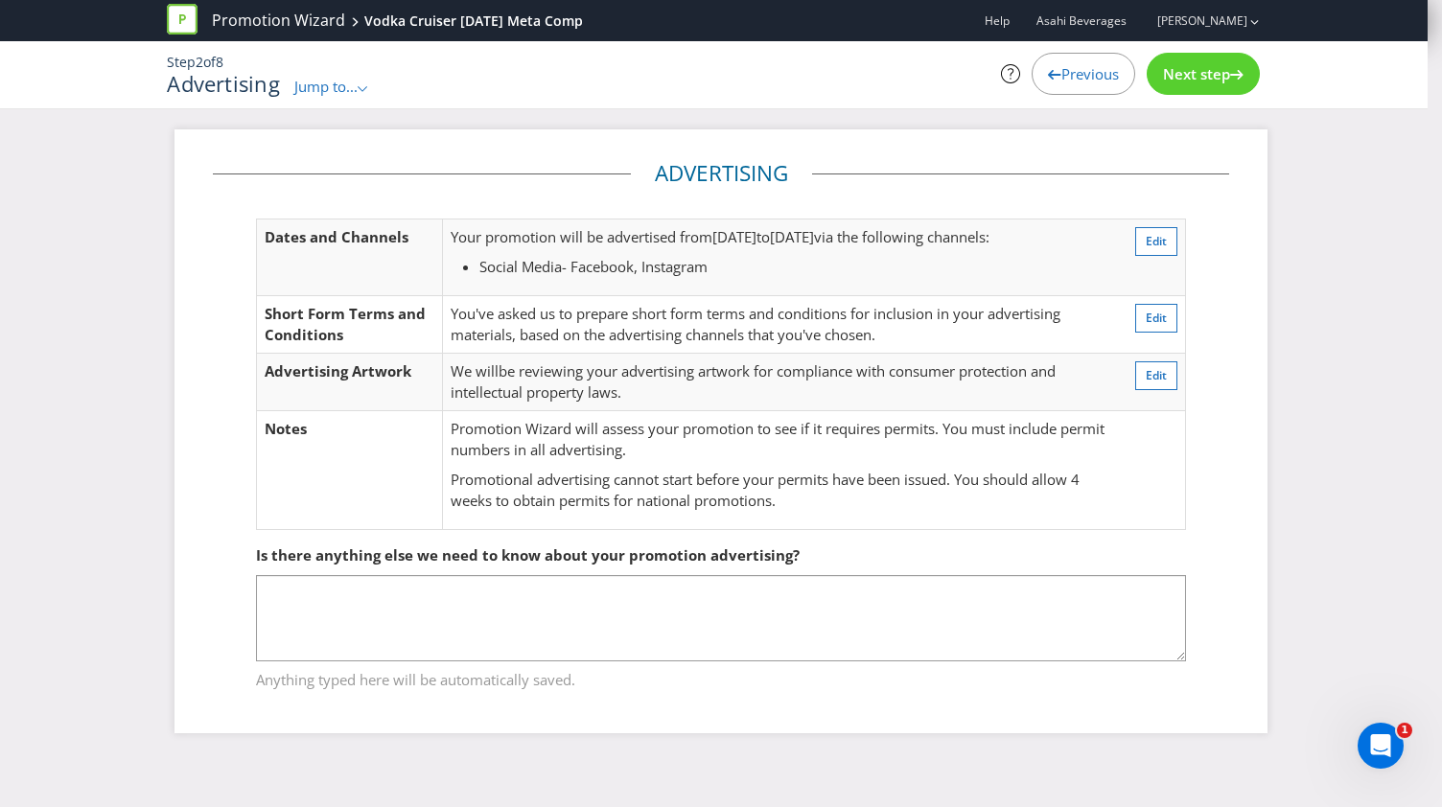
click at [1181, 69] on span "Next step" at bounding box center [1196, 73] width 67 height 19
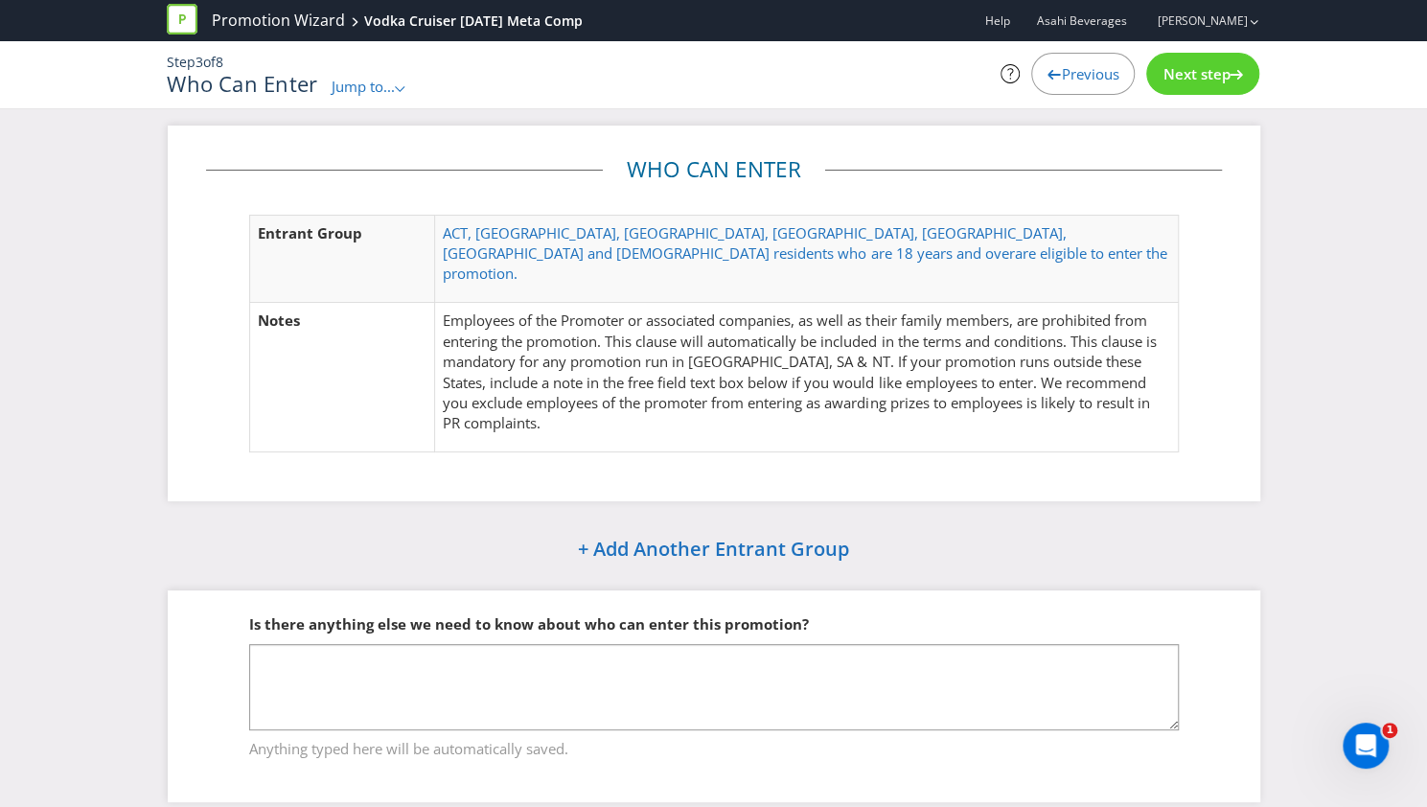
scroll to position [4, 0]
click at [1187, 97] on div "Step 3 of 8 Who Can Enter Jump to... .st0{fill-rule:evenodd;clip-rule:evenodd;}…" at bounding box center [712, 74] width 1121 height 67
click at [1192, 82] on span "Next step" at bounding box center [1196, 73] width 67 height 19
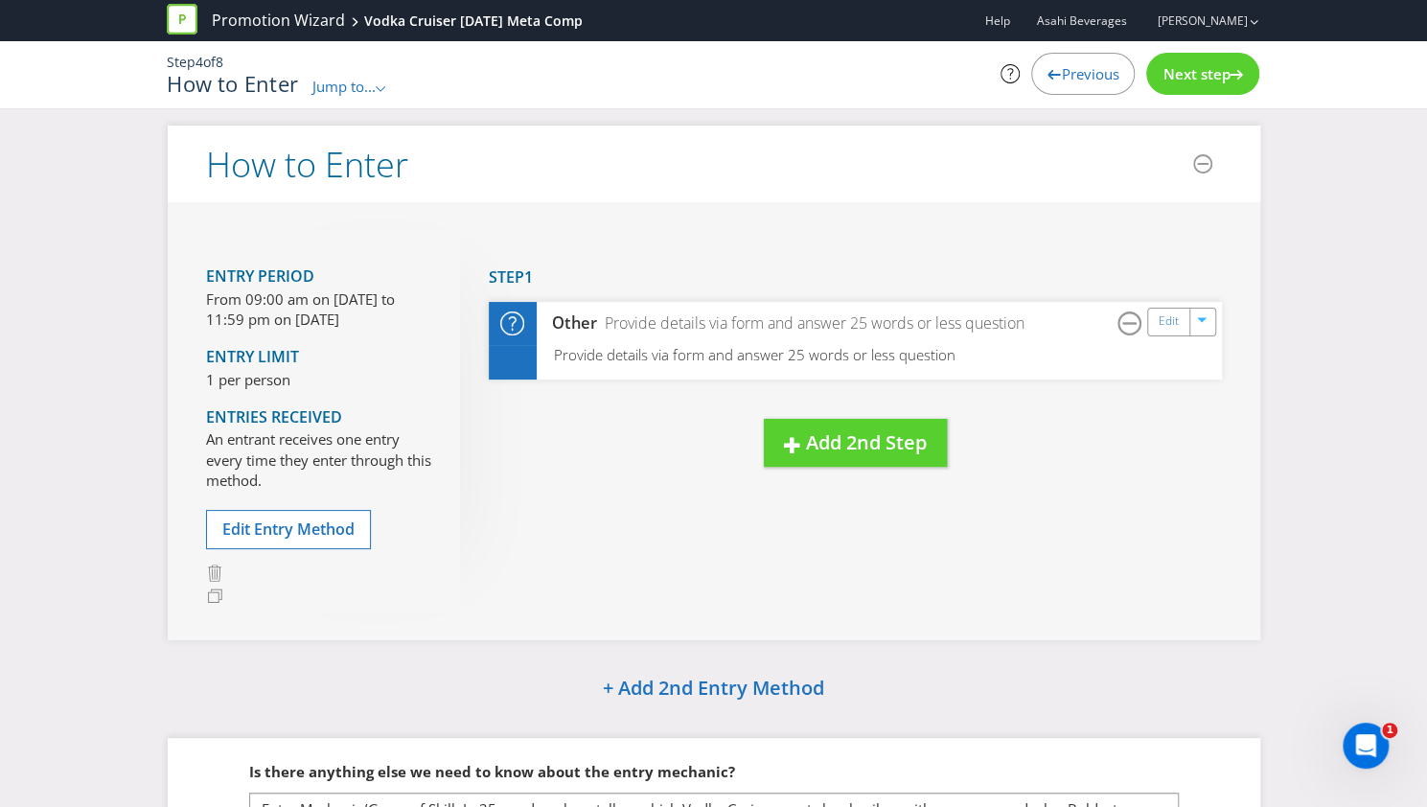
scroll to position [196, 0]
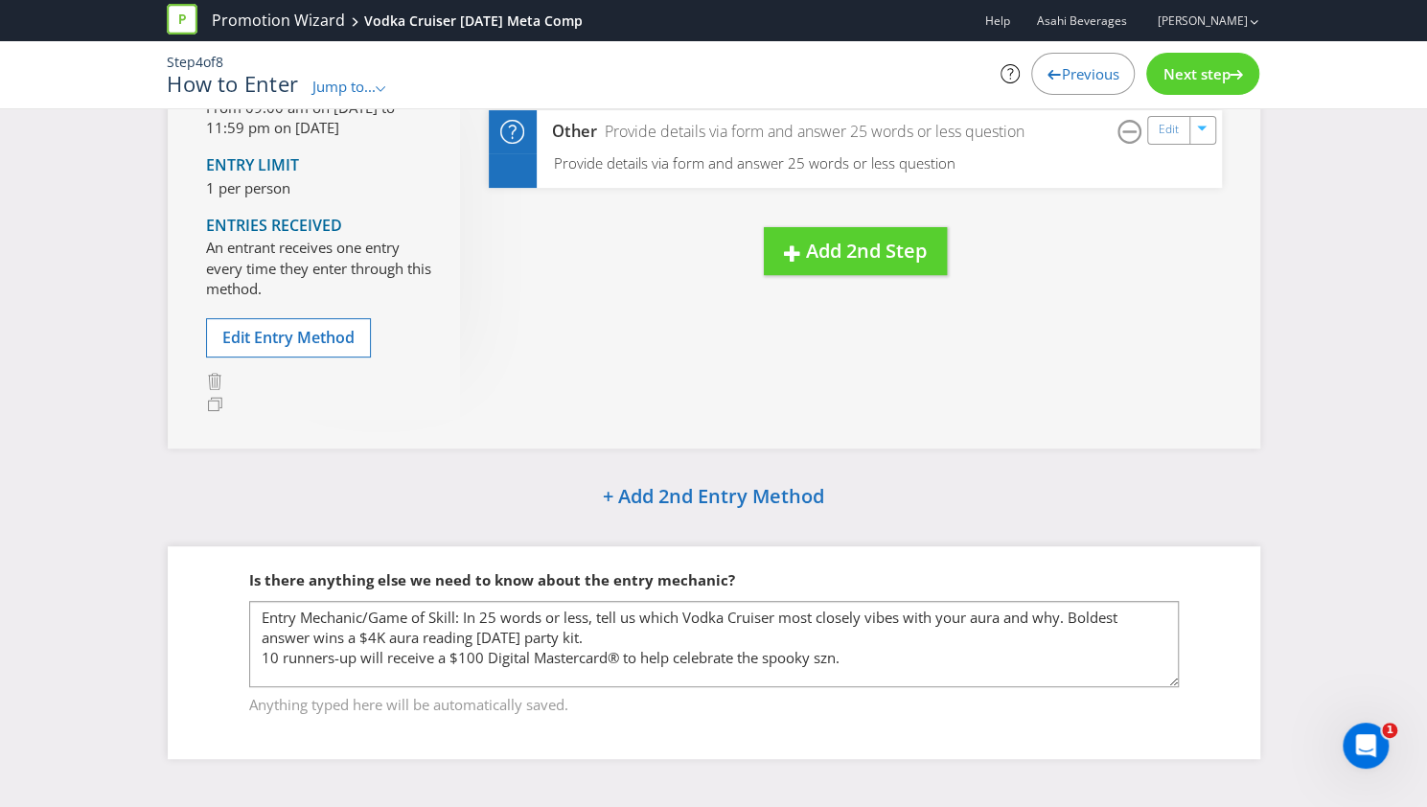
click at [1189, 58] on div "Next step" at bounding box center [1202, 74] width 113 height 42
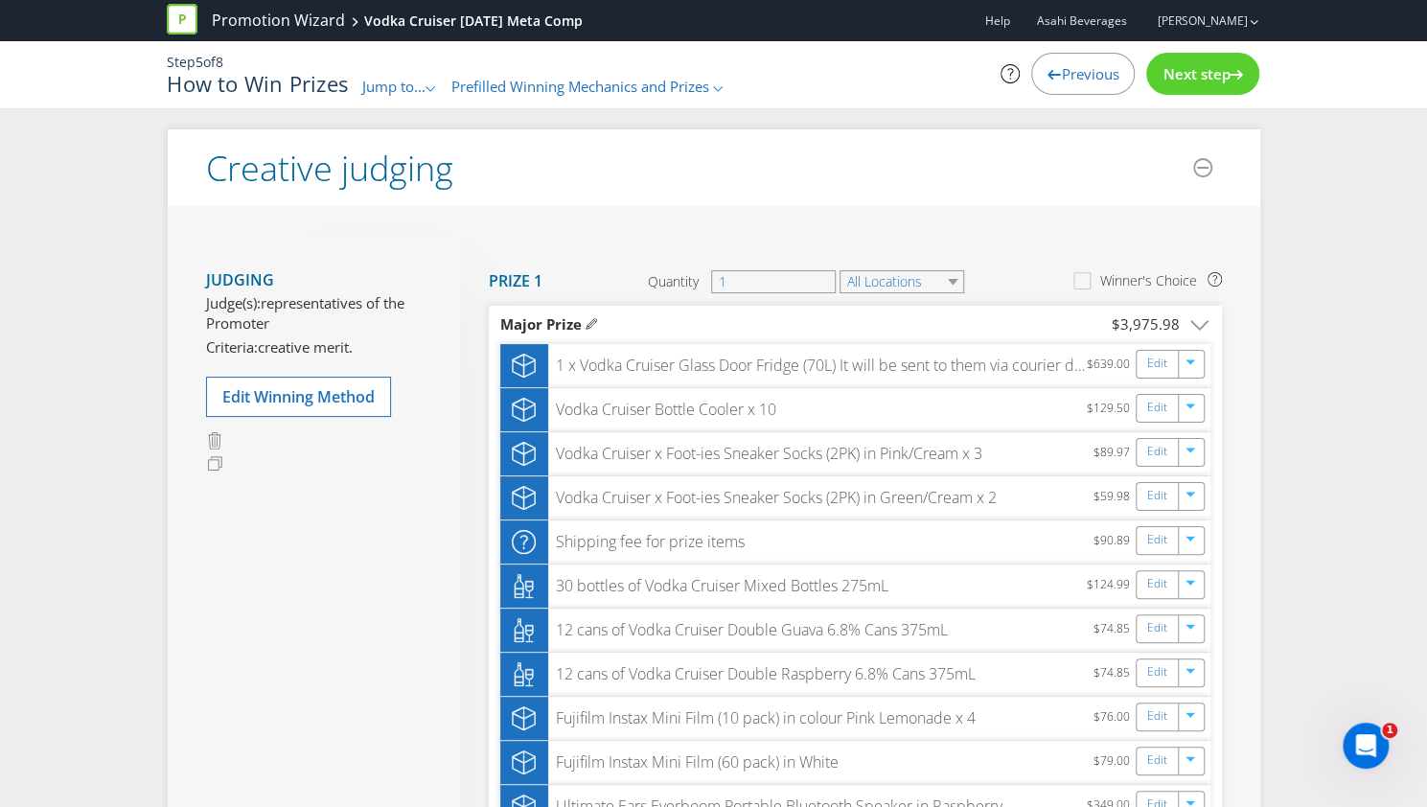
click at [1173, 72] on span "Next step" at bounding box center [1196, 73] width 67 height 19
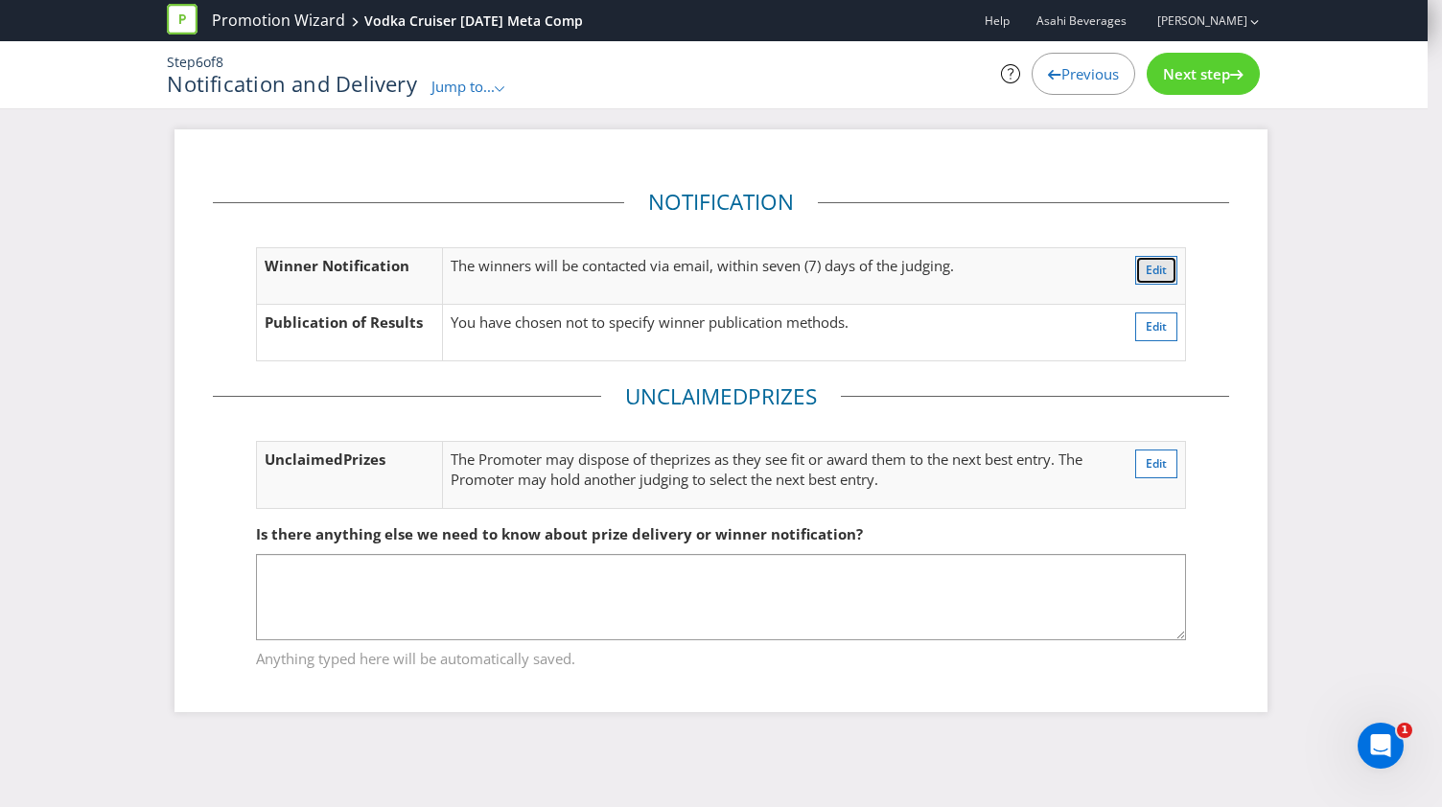
click at [1152, 270] on span "Edit" at bounding box center [1155, 270] width 21 height 16
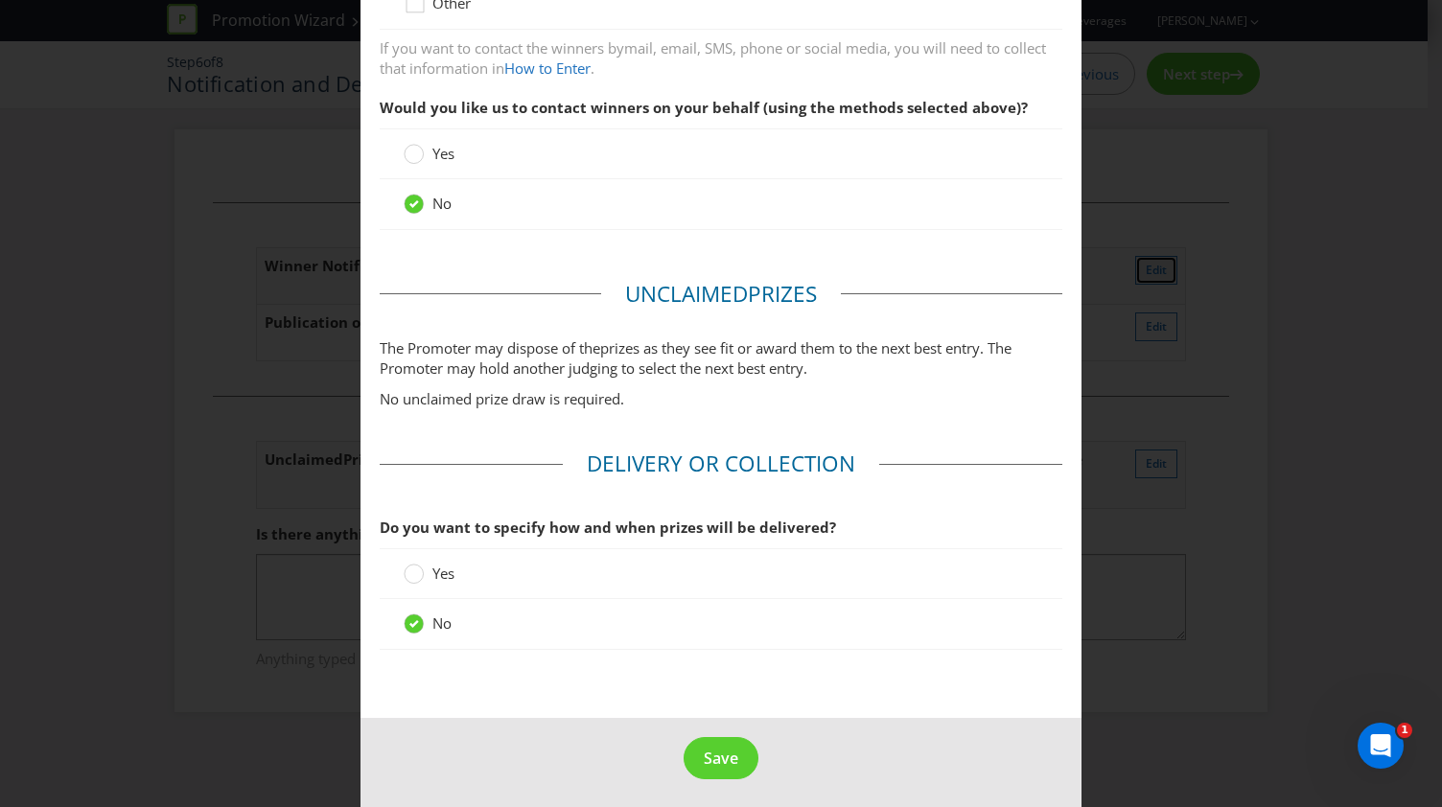
scroll to position [591, 0]
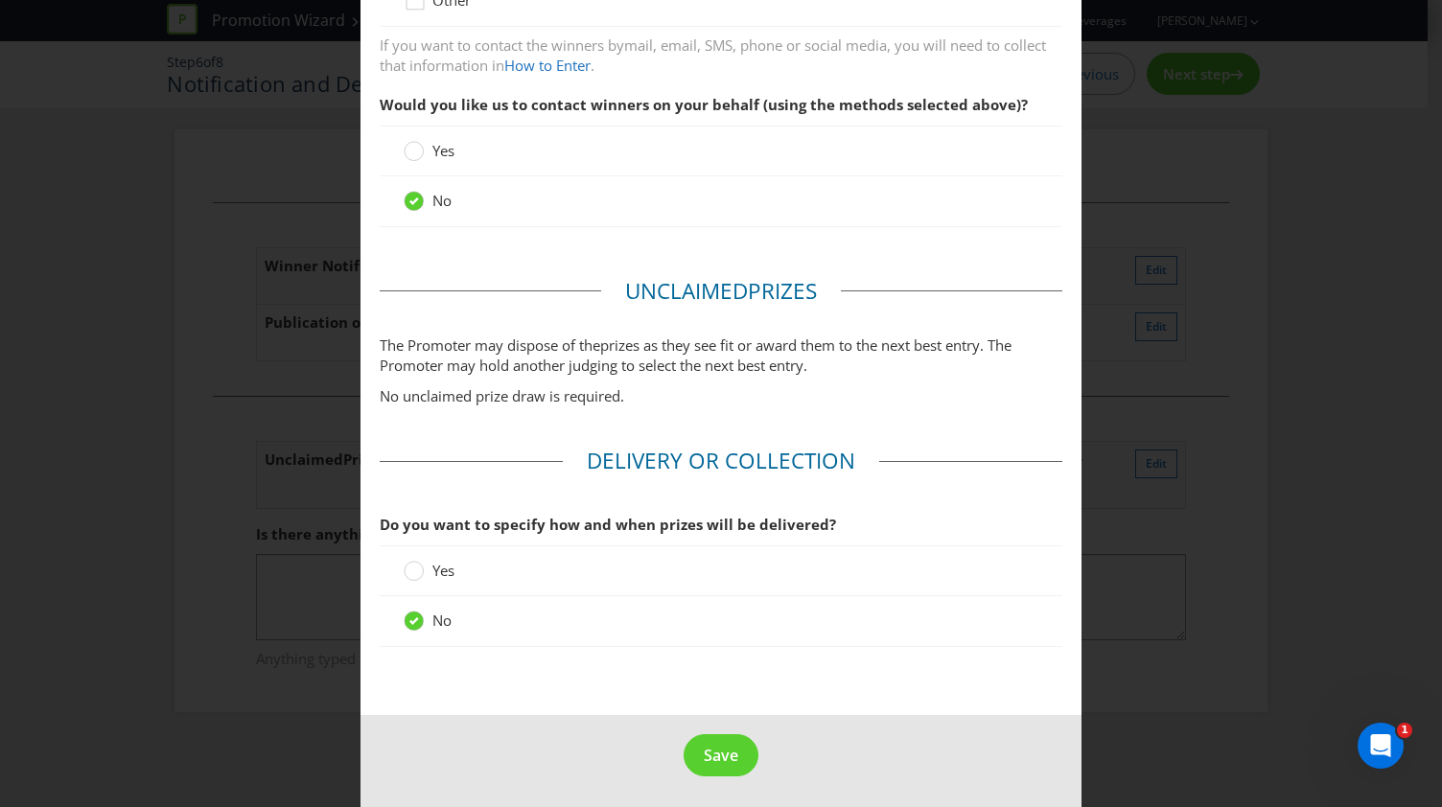
click at [422, 567] on label "Yes" at bounding box center [431, 571] width 55 height 20
click at [0, 0] on input "Yes" at bounding box center [0, 0] width 0 height 0
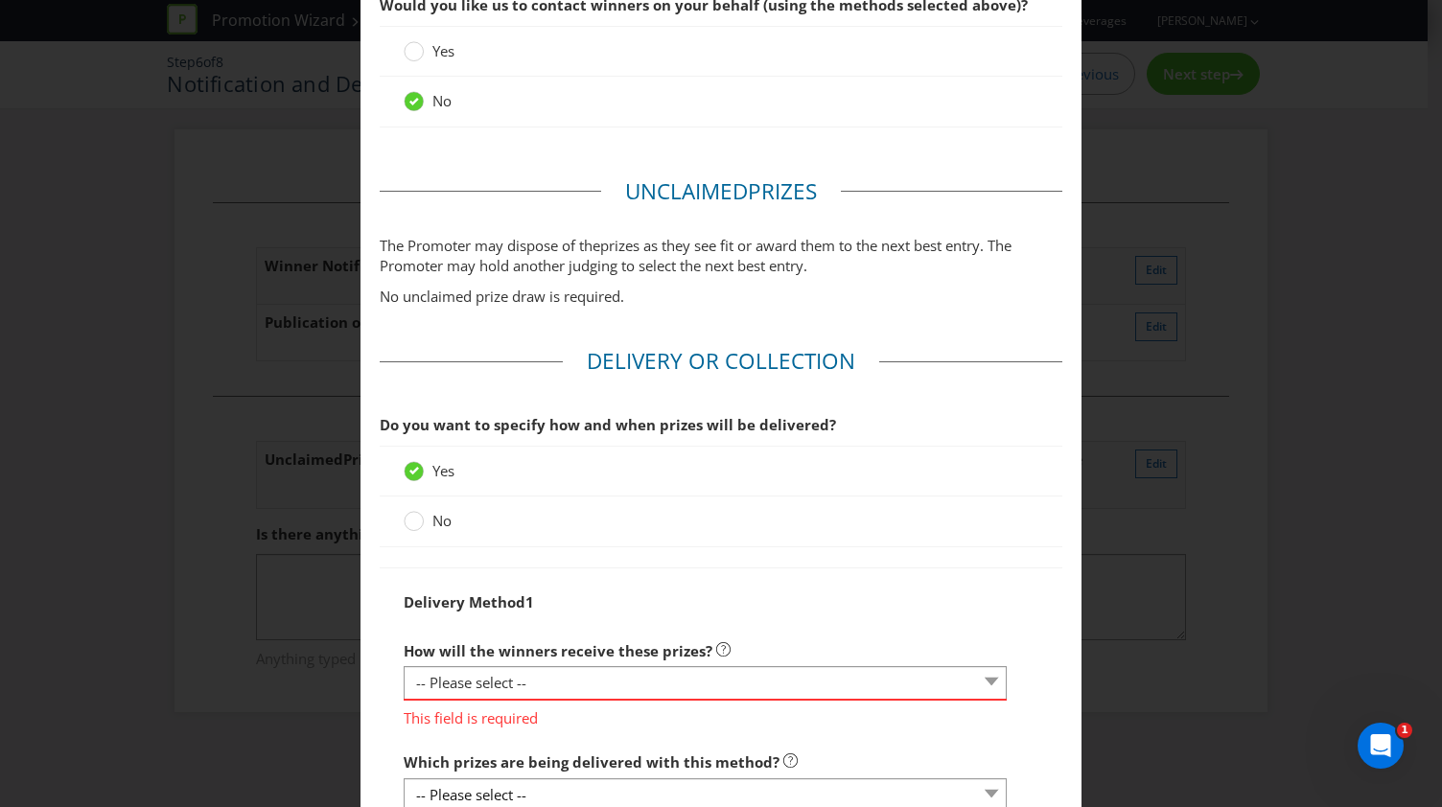
scroll to position [783, 0]
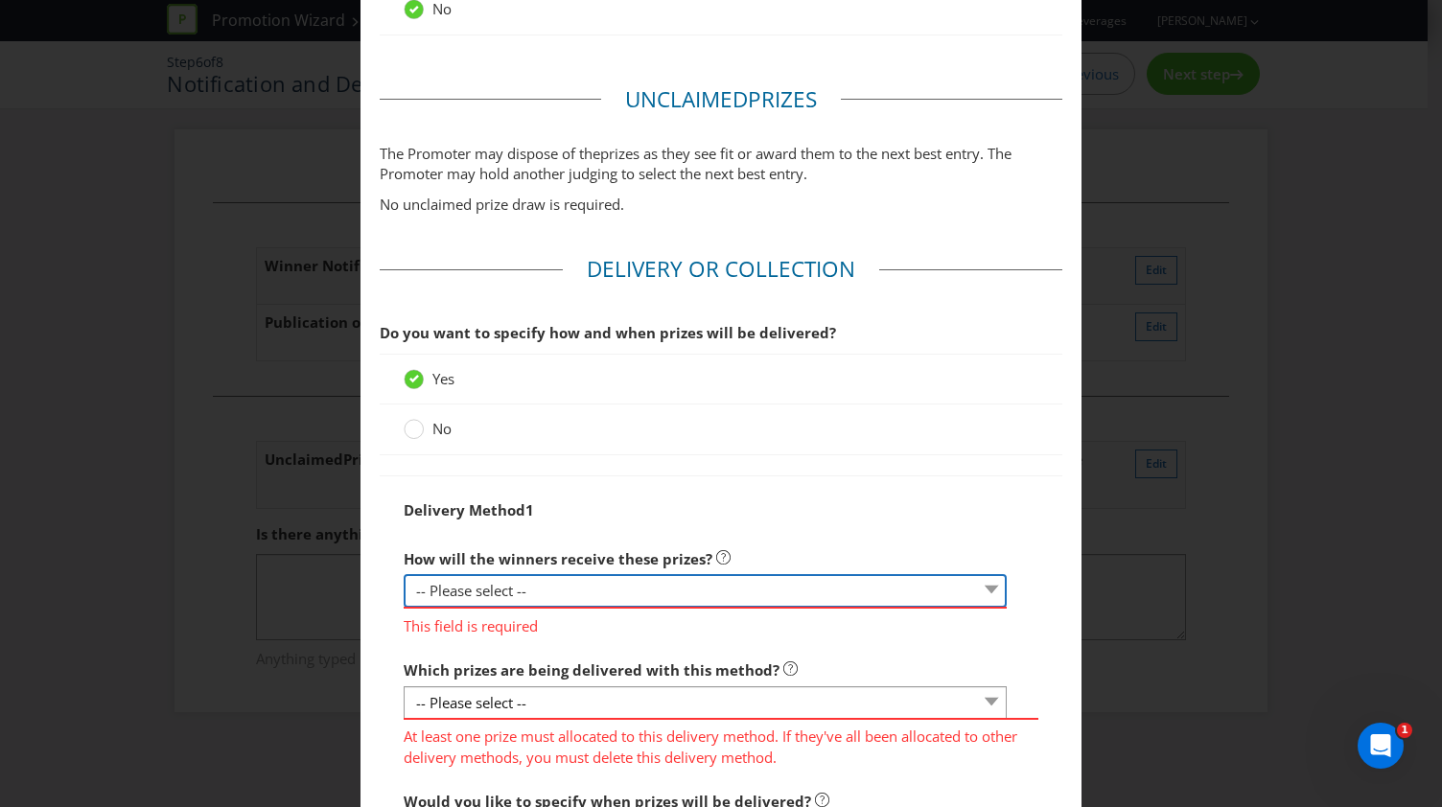
click at [638, 576] on select "-- Please select -- Delivered by mail Delivered by email Delivered in-person Co…" at bounding box center [705, 591] width 603 height 34
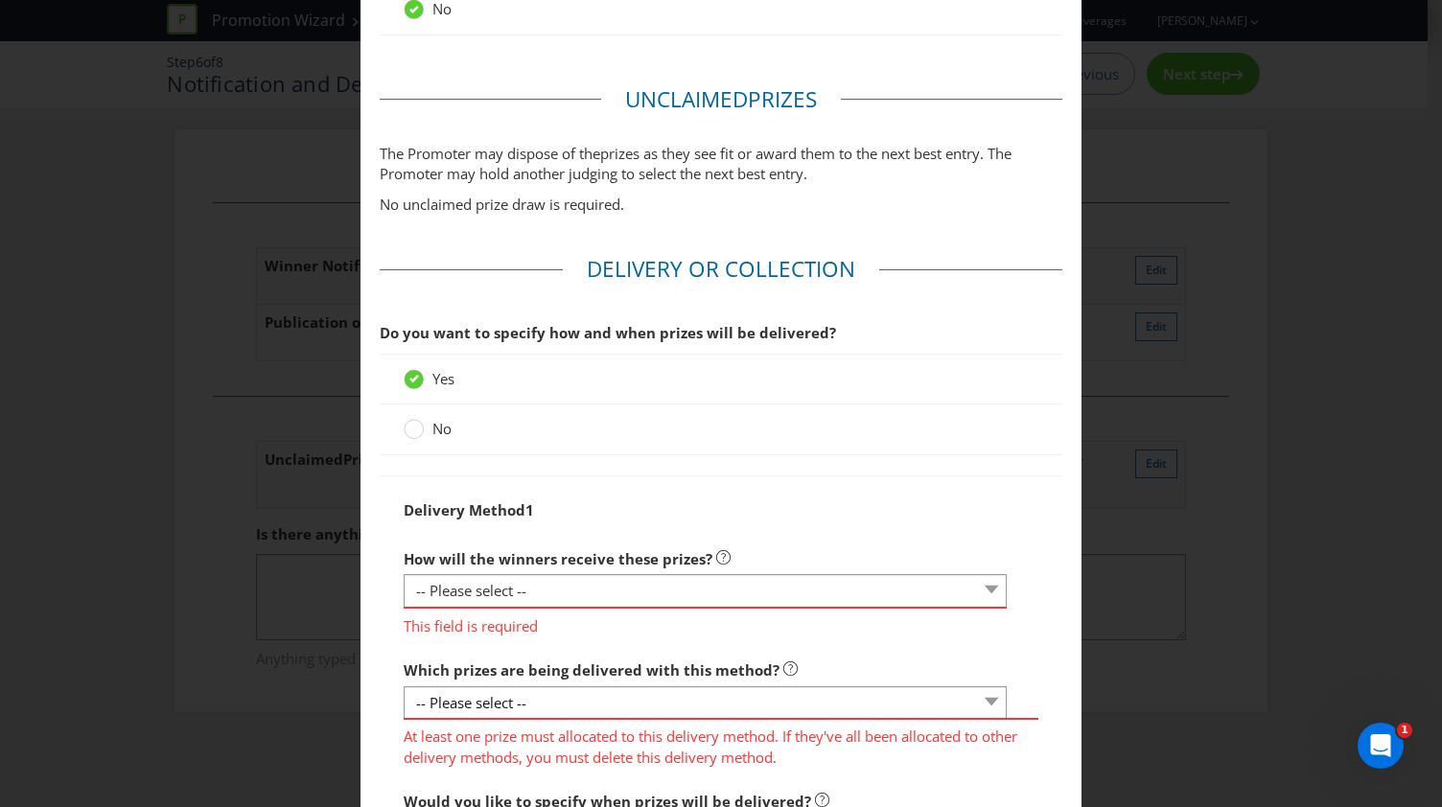
click at [385, 543] on div "Delivery Method 1 How will the winners receive these prizes? -- Please select -…" at bounding box center [721, 685] width 682 height 420
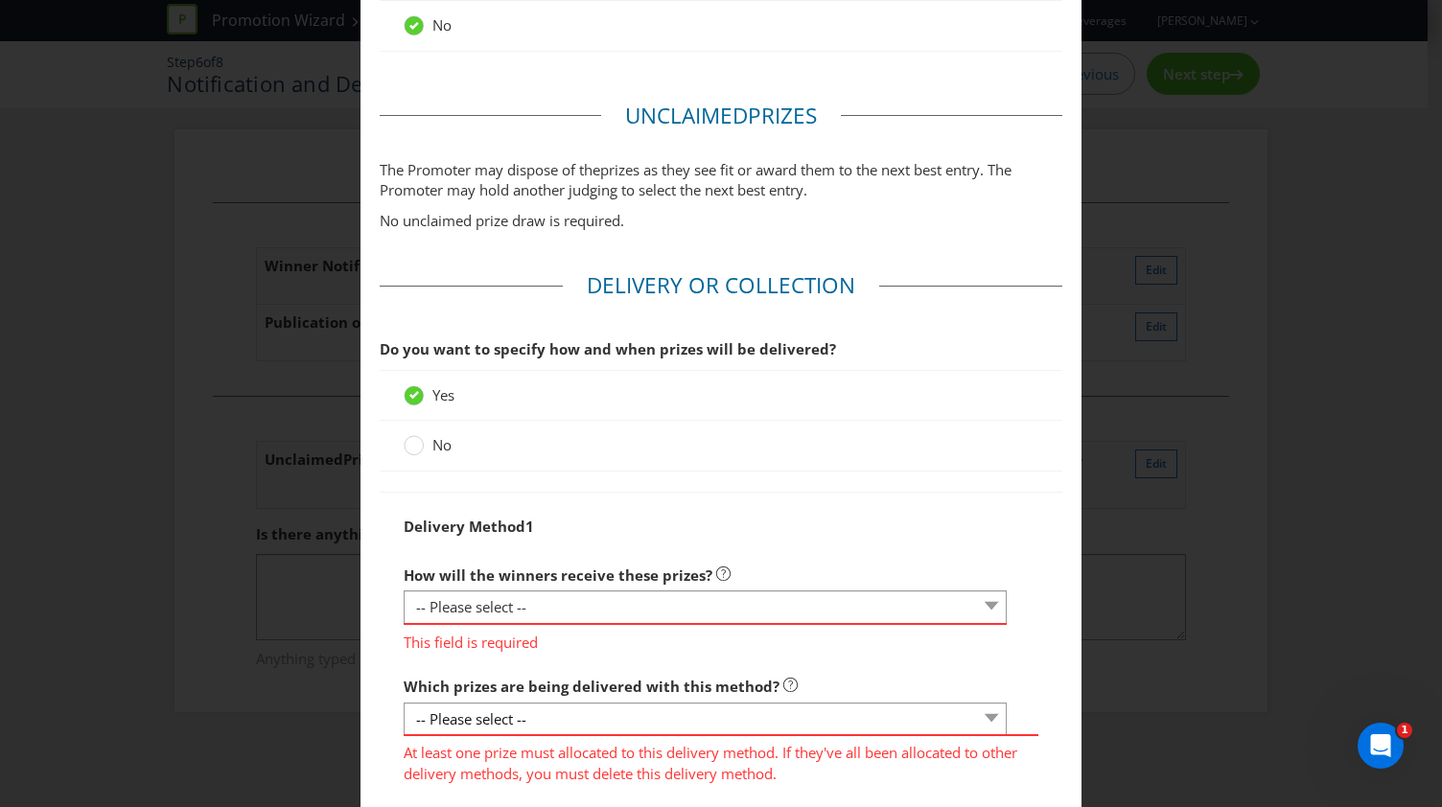
click at [420, 457] on div "No" at bounding box center [721, 446] width 682 height 50
click at [418, 443] on circle at bounding box center [414, 445] width 19 height 19
click at [0, 0] on input "No" at bounding box center [0, 0] width 0 height 0
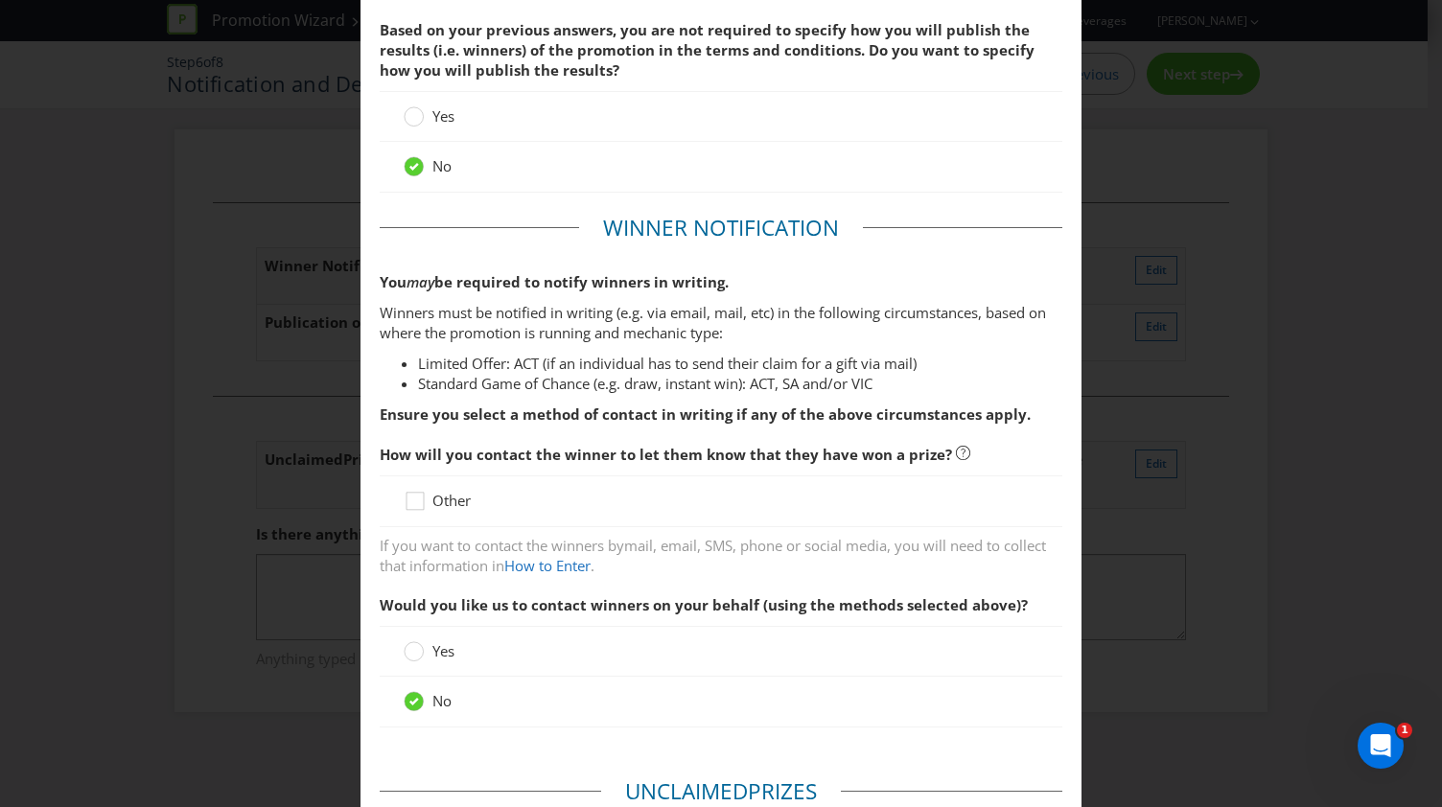
scroll to position [0, 0]
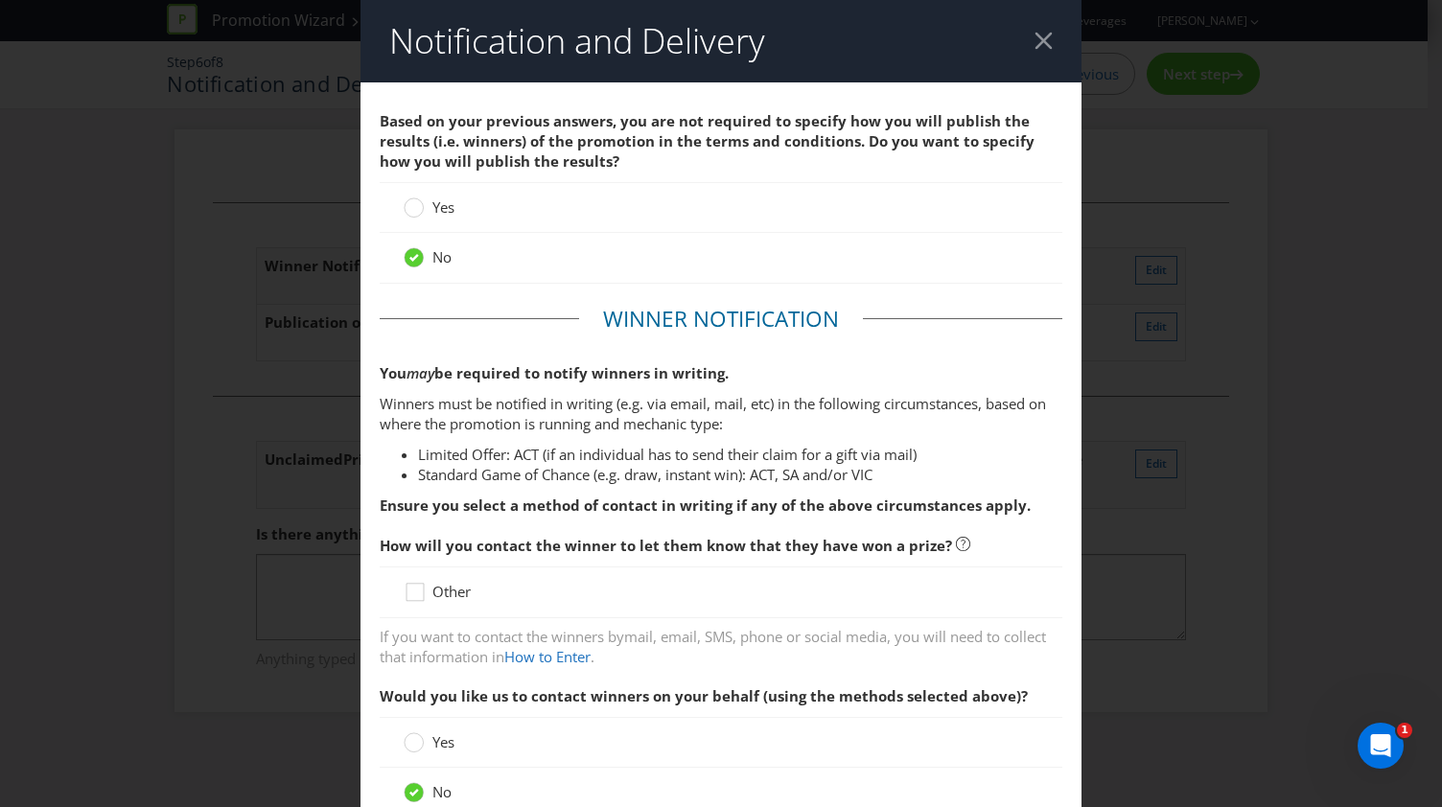
click at [1033, 58] on header "Notification and Delivery" at bounding box center [720, 41] width 721 height 82
click at [1034, 33] on div at bounding box center [1043, 41] width 18 height 18
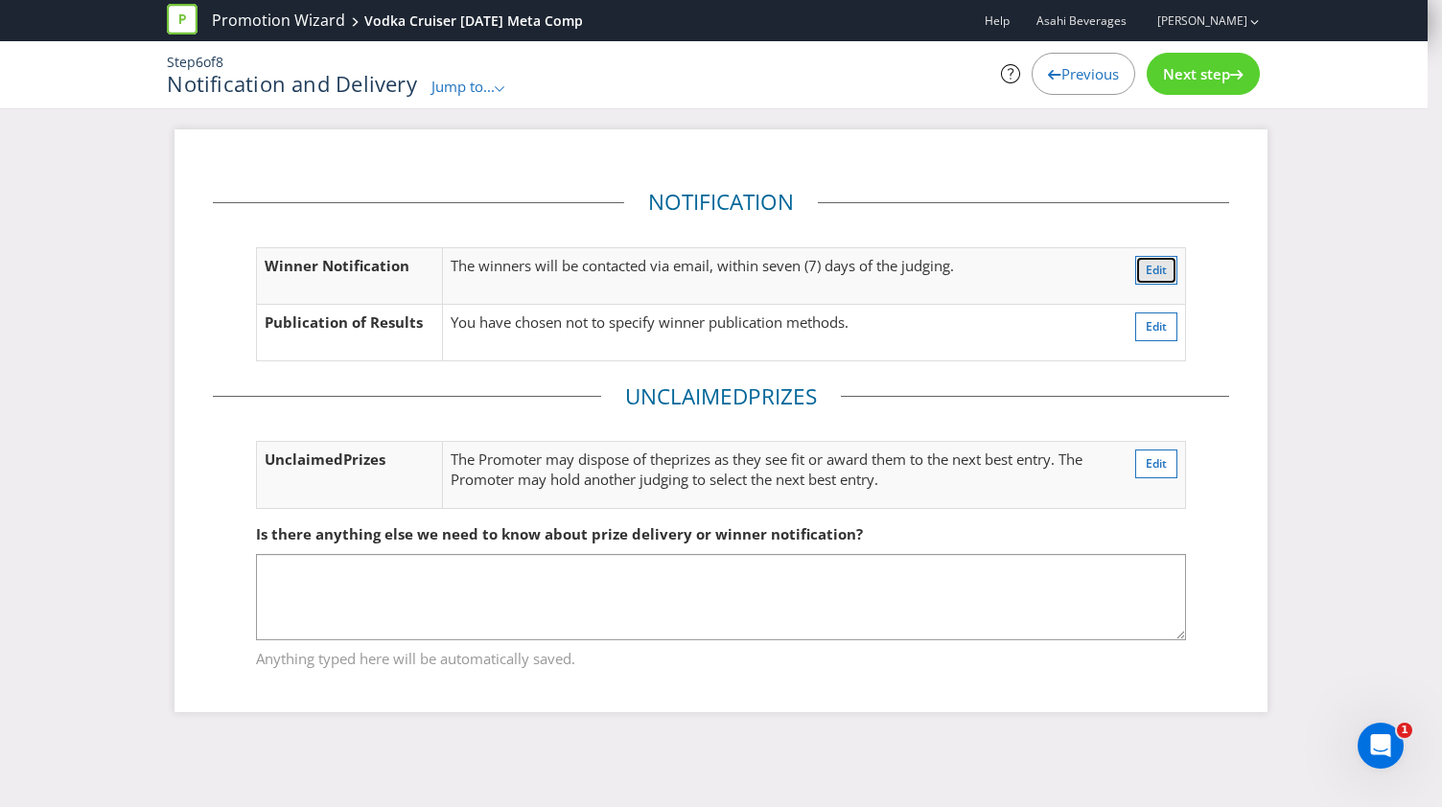
click at [1161, 266] on span "Edit" at bounding box center [1155, 270] width 21 height 16
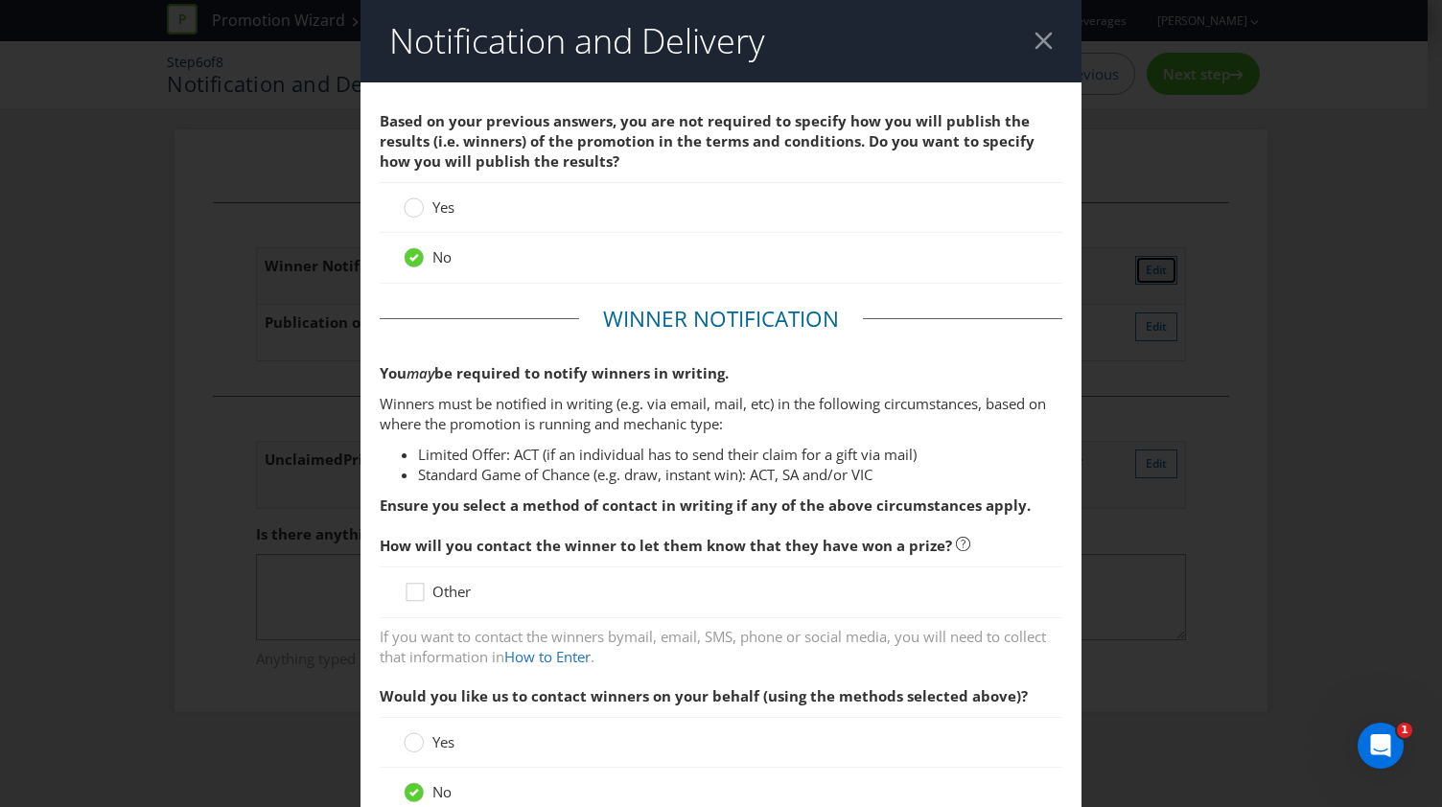
scroll to position [302, 0]
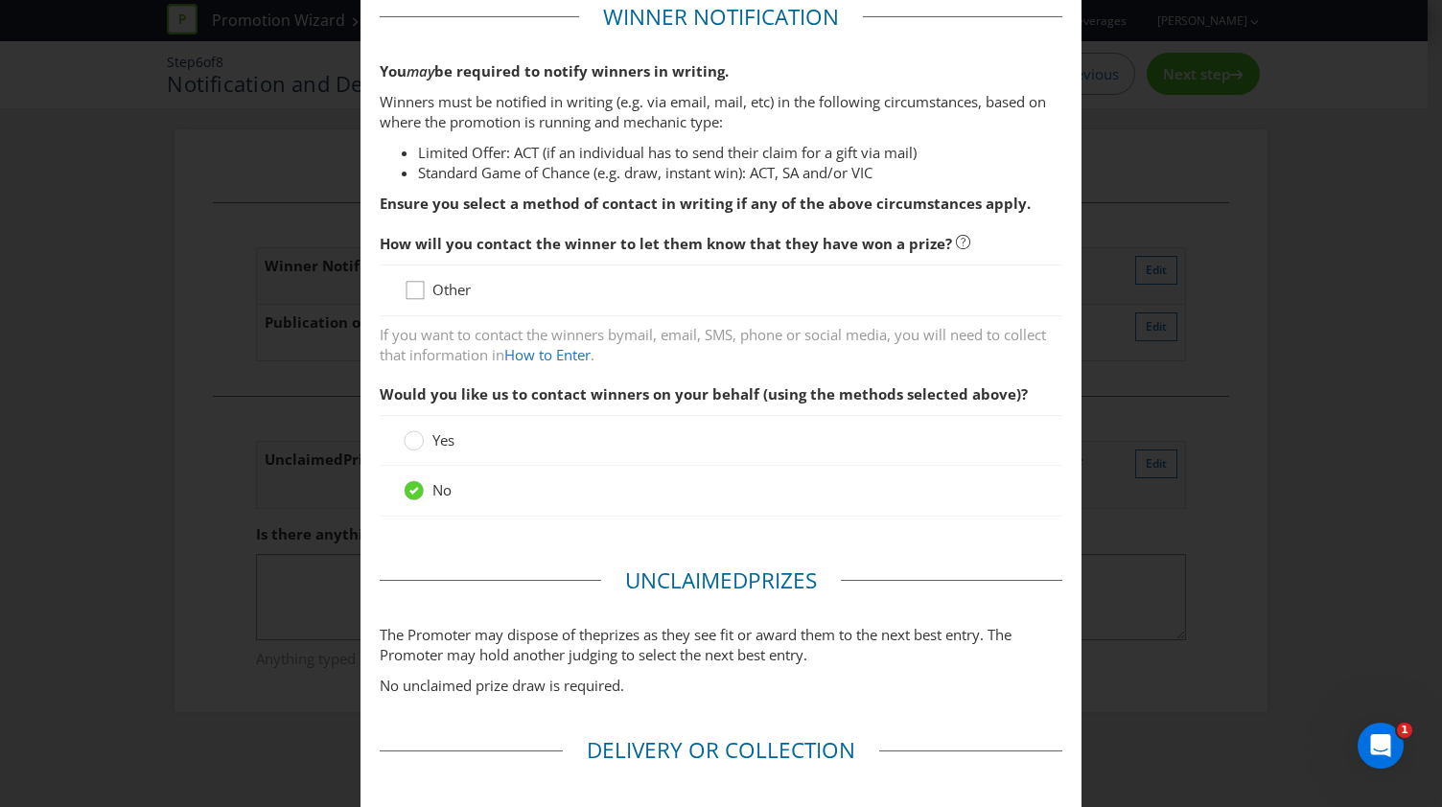
click at [410, 288] on icon at bounding box center [418, 294] width 29 height 29
click at [0, 0] on input "Other" at bounding box center [0, 0] width 0 height 0
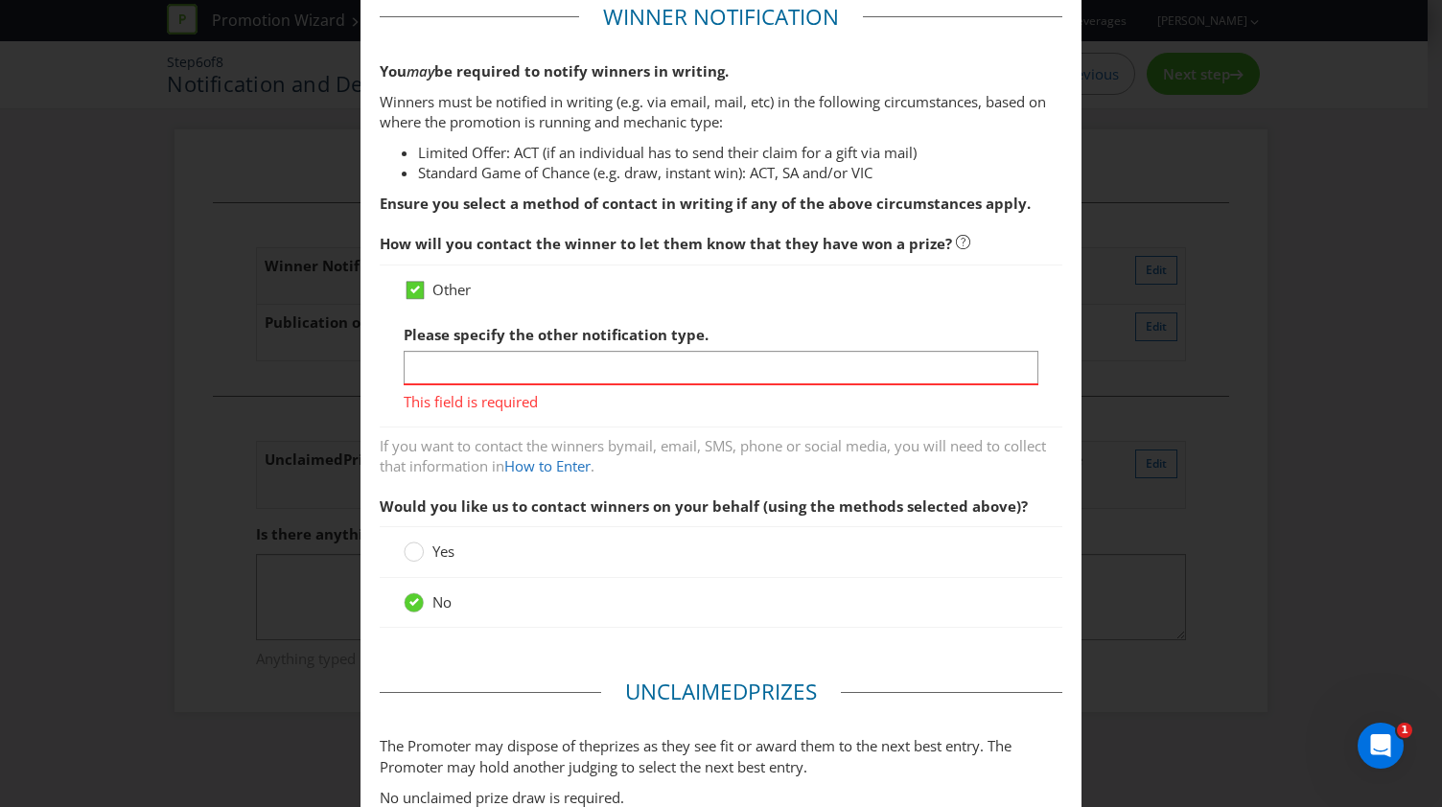
click at [417, 283] on icon at bounding box center [414, 290] width 17 height 17
click at [0, 0] on input "Other" at bounding box center [0, 0] width 0 height 0
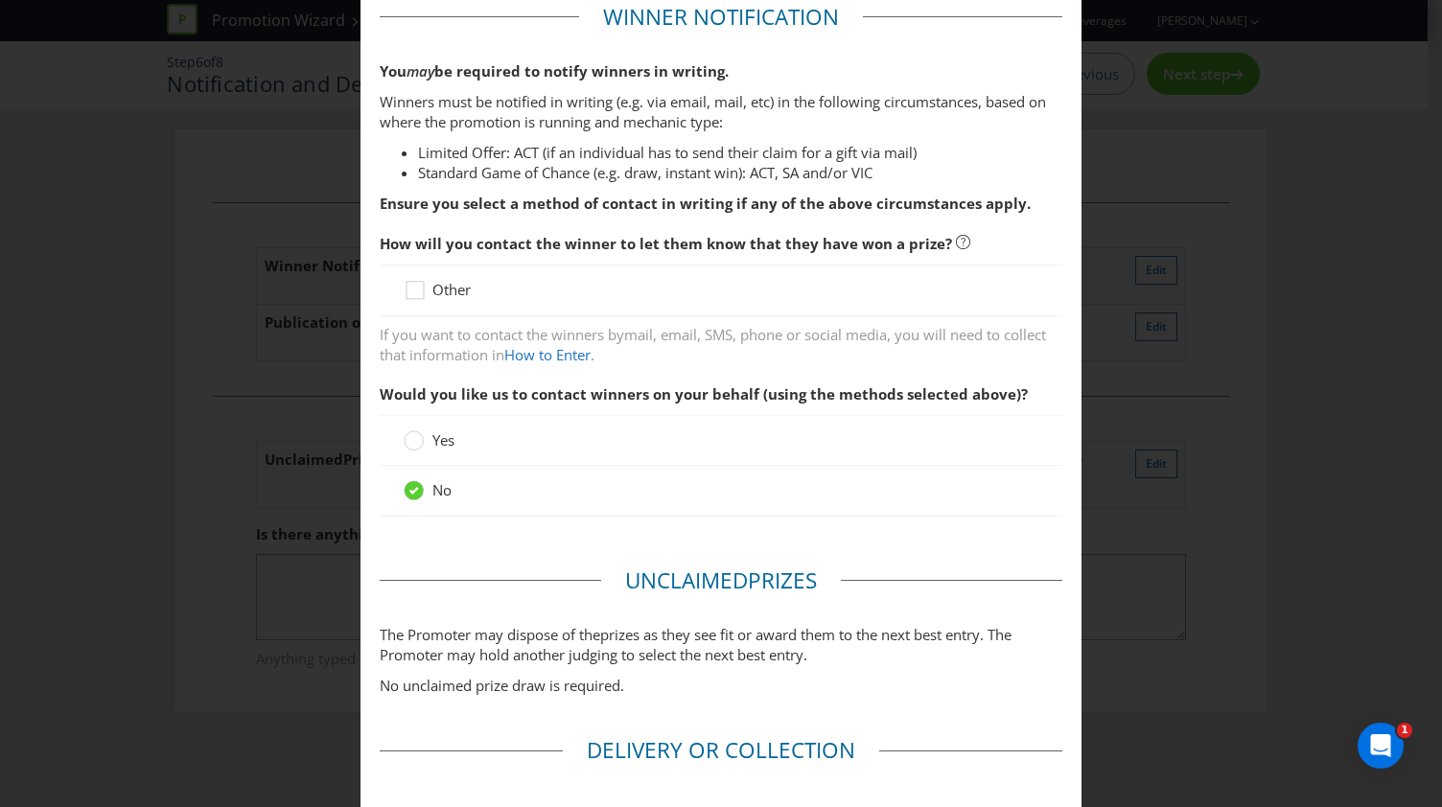
click at [1012, 206] on strong "Ensure you select a method of contact in writing if any of the above circumstan…" at bounding box center [705, 203] width 651 height 19
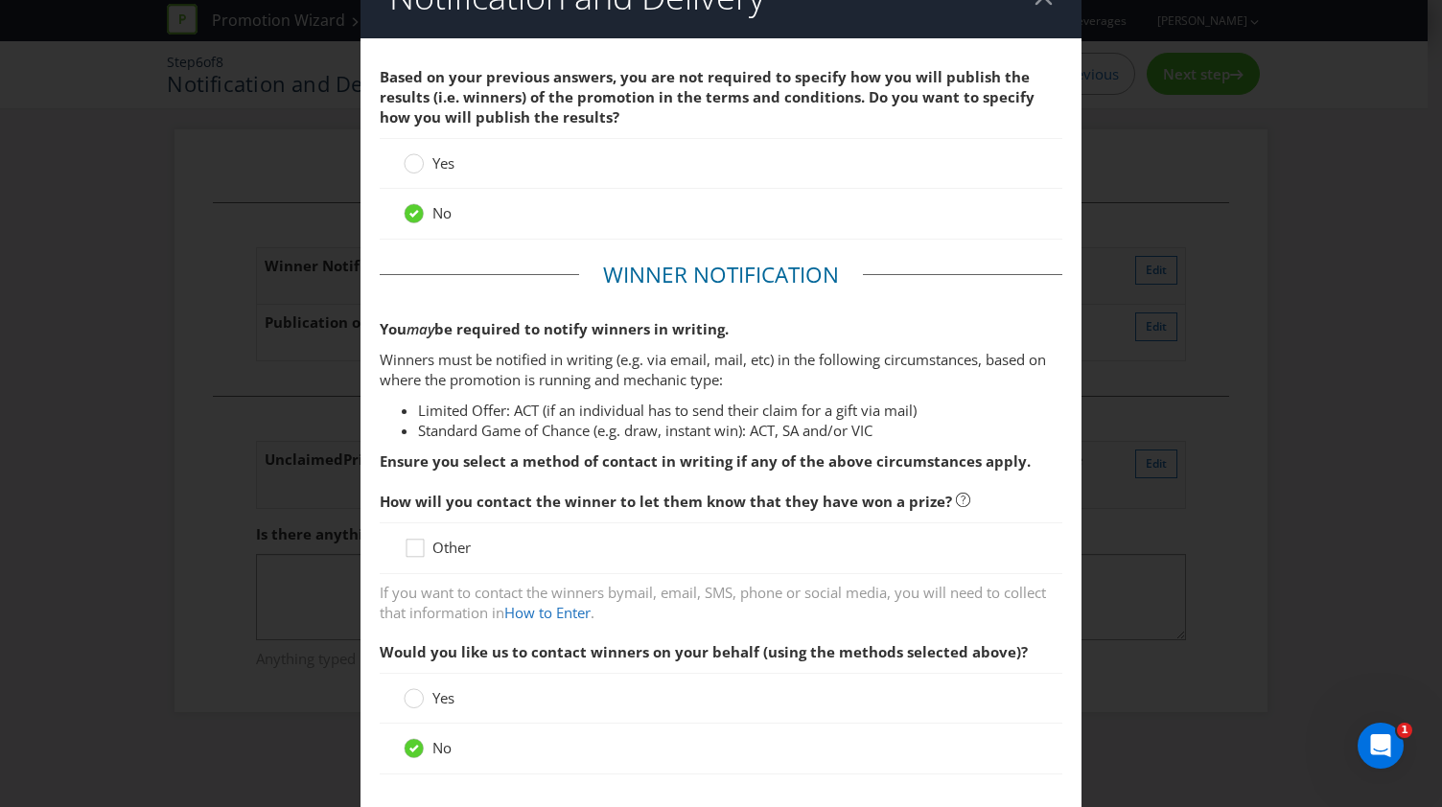
scroll to position [14, 0]
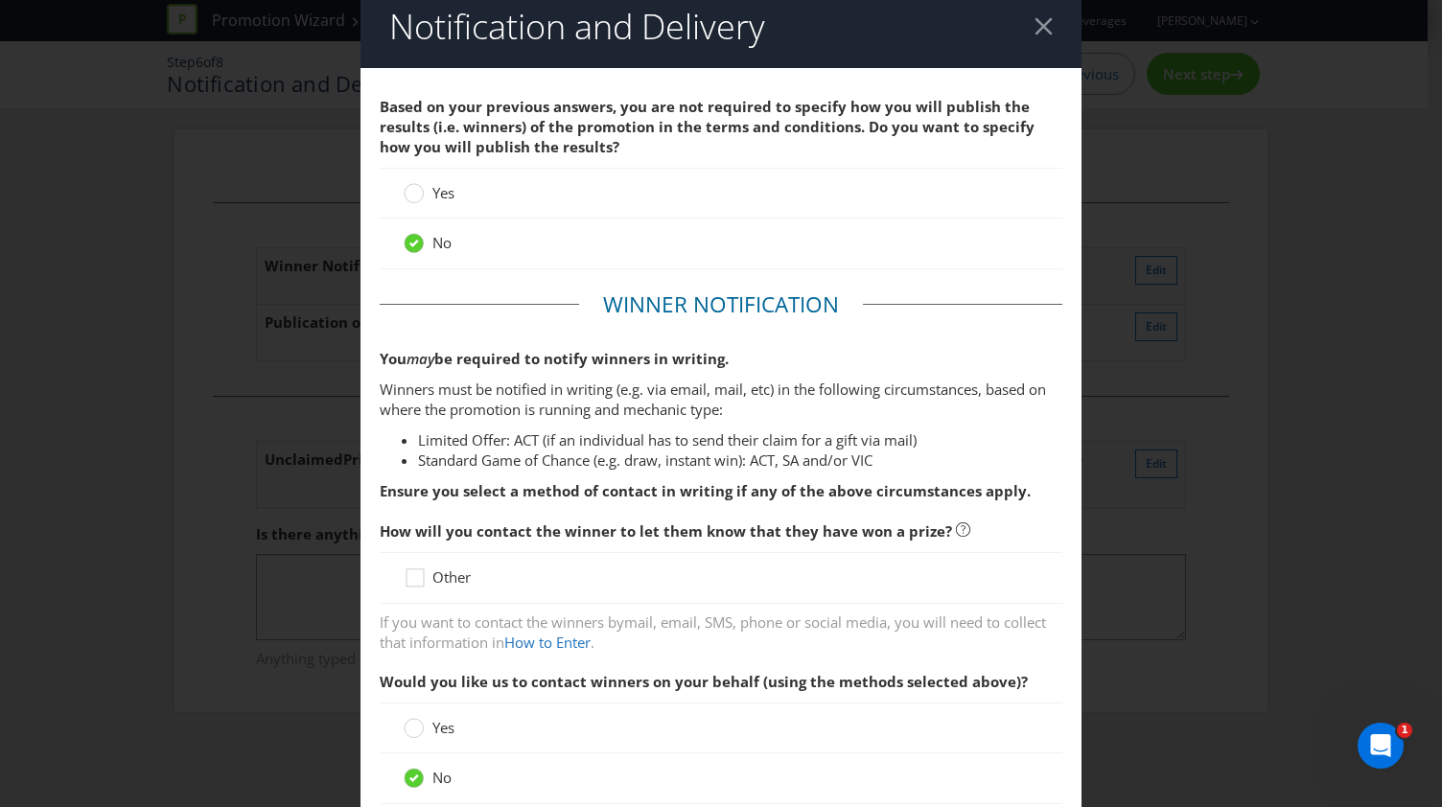
click at [1031, 14] on header "Notification and Delivery" at bounding box center [720, 27] width 721 height 82
click at [1034, 24] on div at bounding box center [1043, 26] width 18 height 18
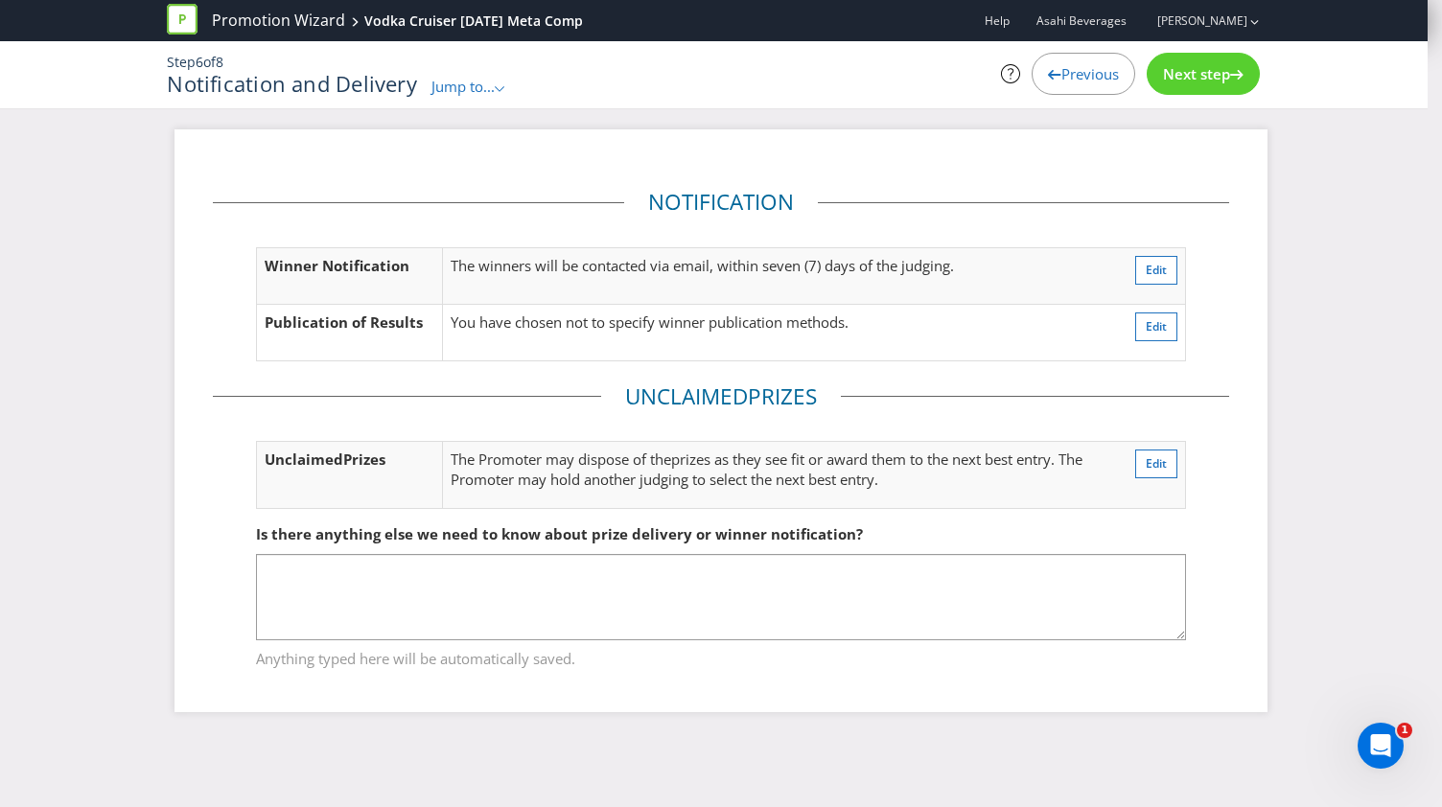
click at [338, 539] on span "Is there anything else we need to know about prize delivery or winner notificat…" at bounding box center [559, 533] width 607 height 19
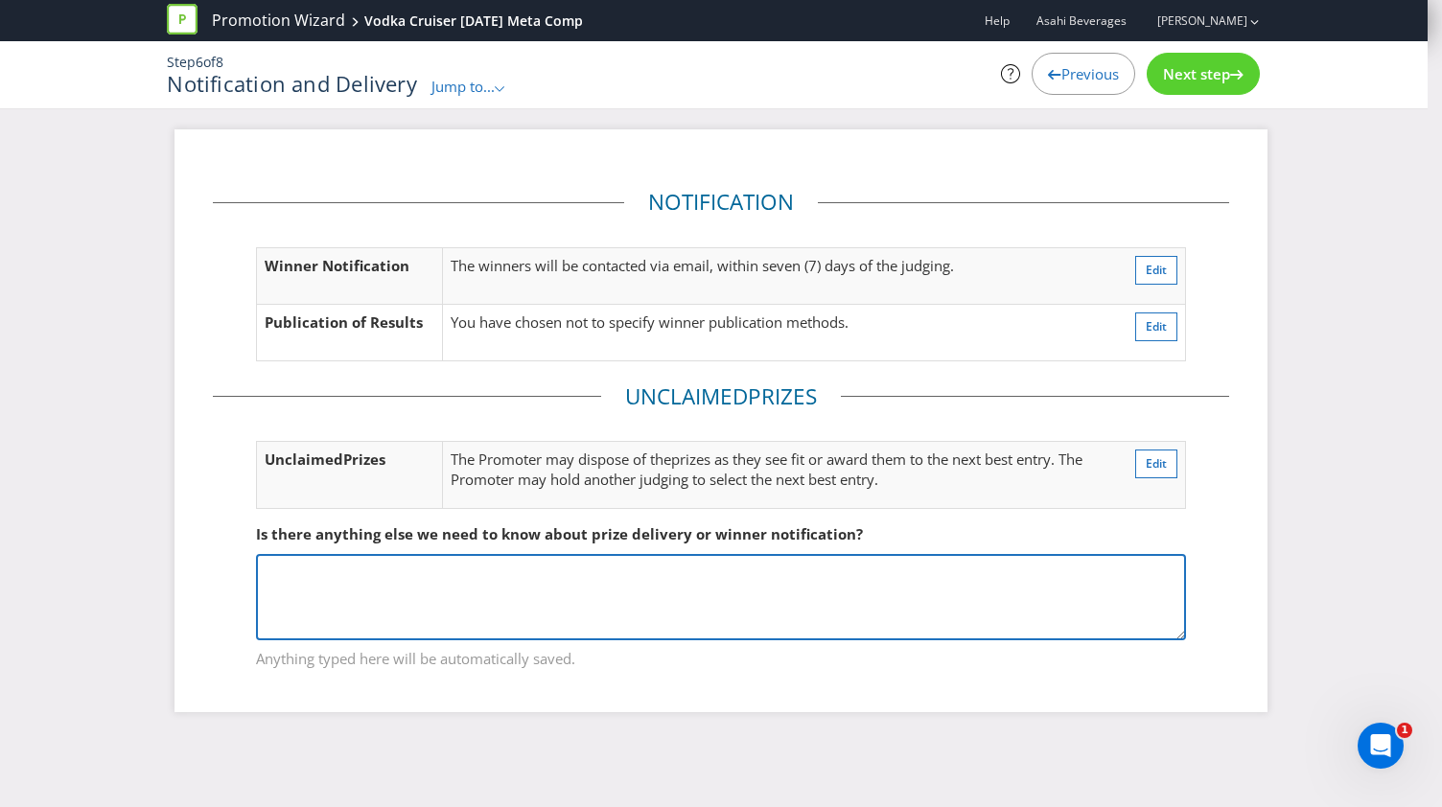
click at [341, 564] on textarea at bounding box center [721, 597] width 930 height 86
type textarea "t"
type textarea "The winners will be contacted via email, within fourteen (14) days of the judgi…"
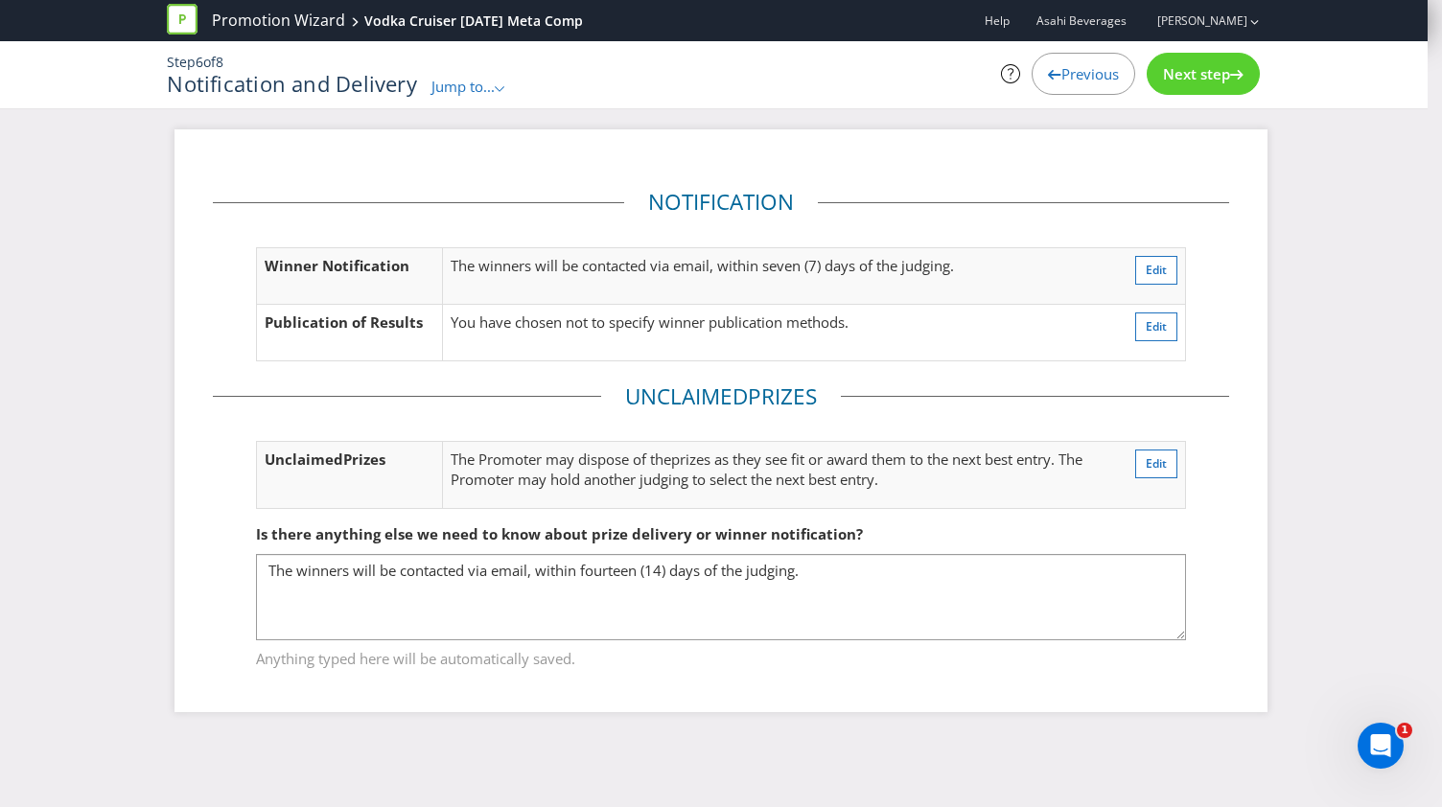
click at [1202, 80] on span "Next step" at bounding box center [1196, 73] width 67 height 19
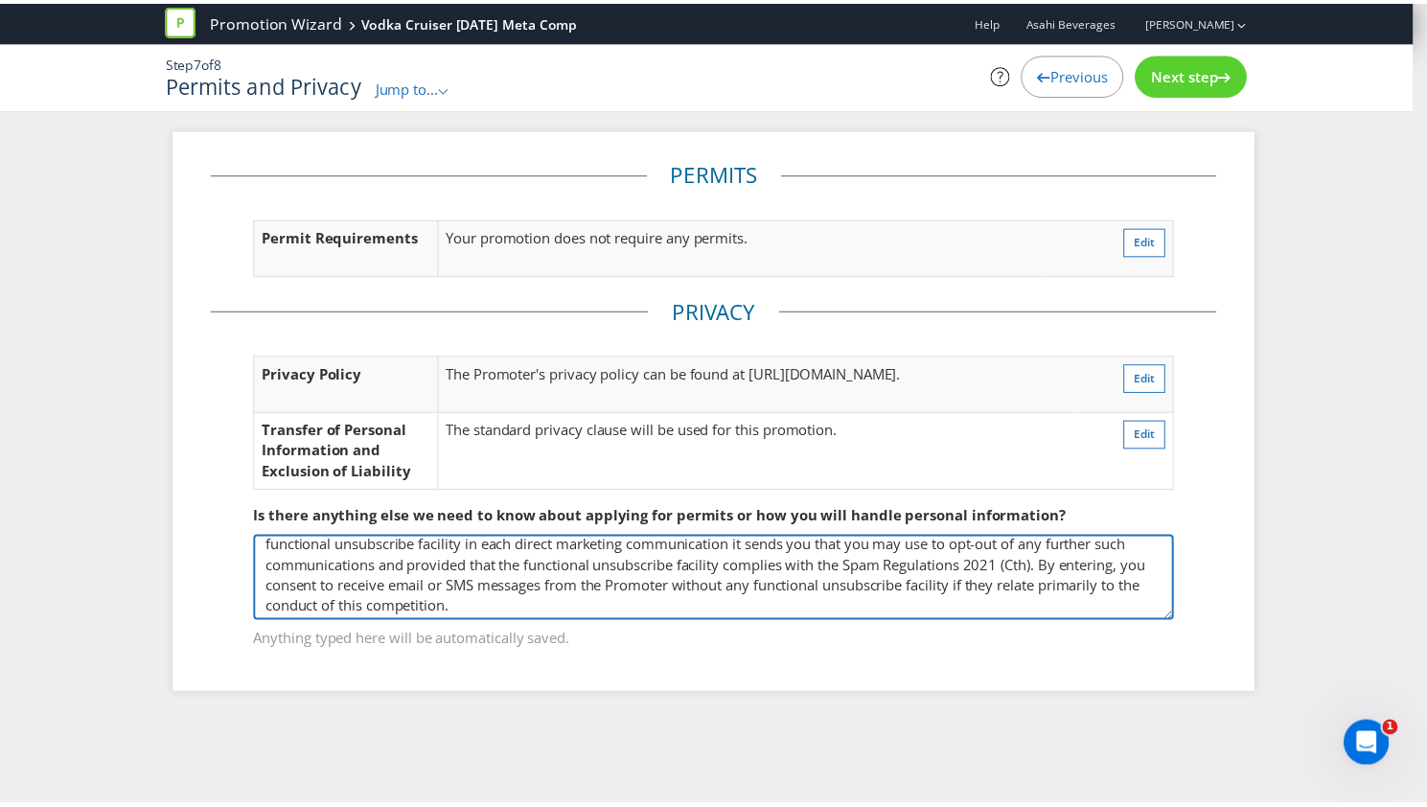
scroll to position [49, 0]
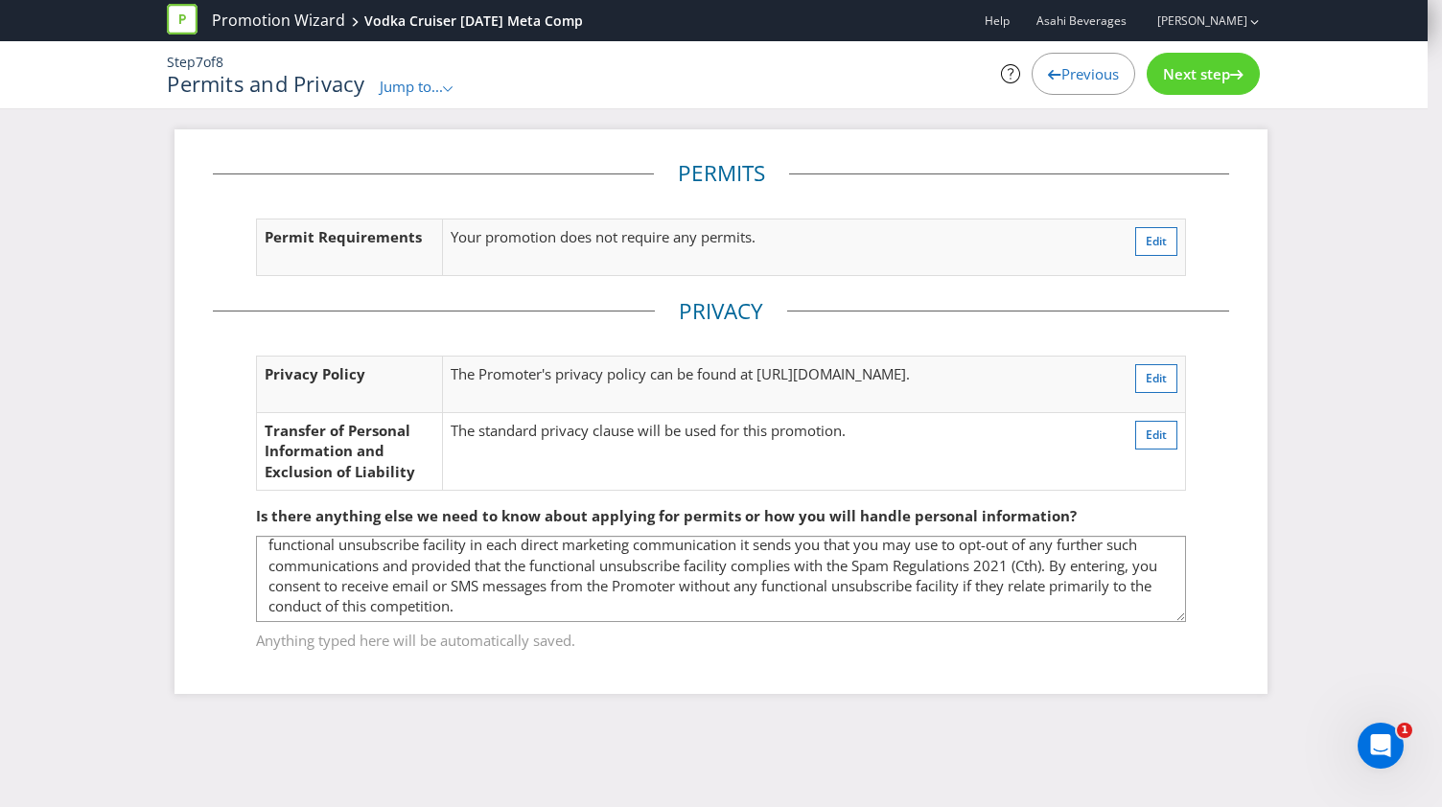
click at [1212, 83] on div "Next step" at bounding box center [1202, 74] width 113 height 42
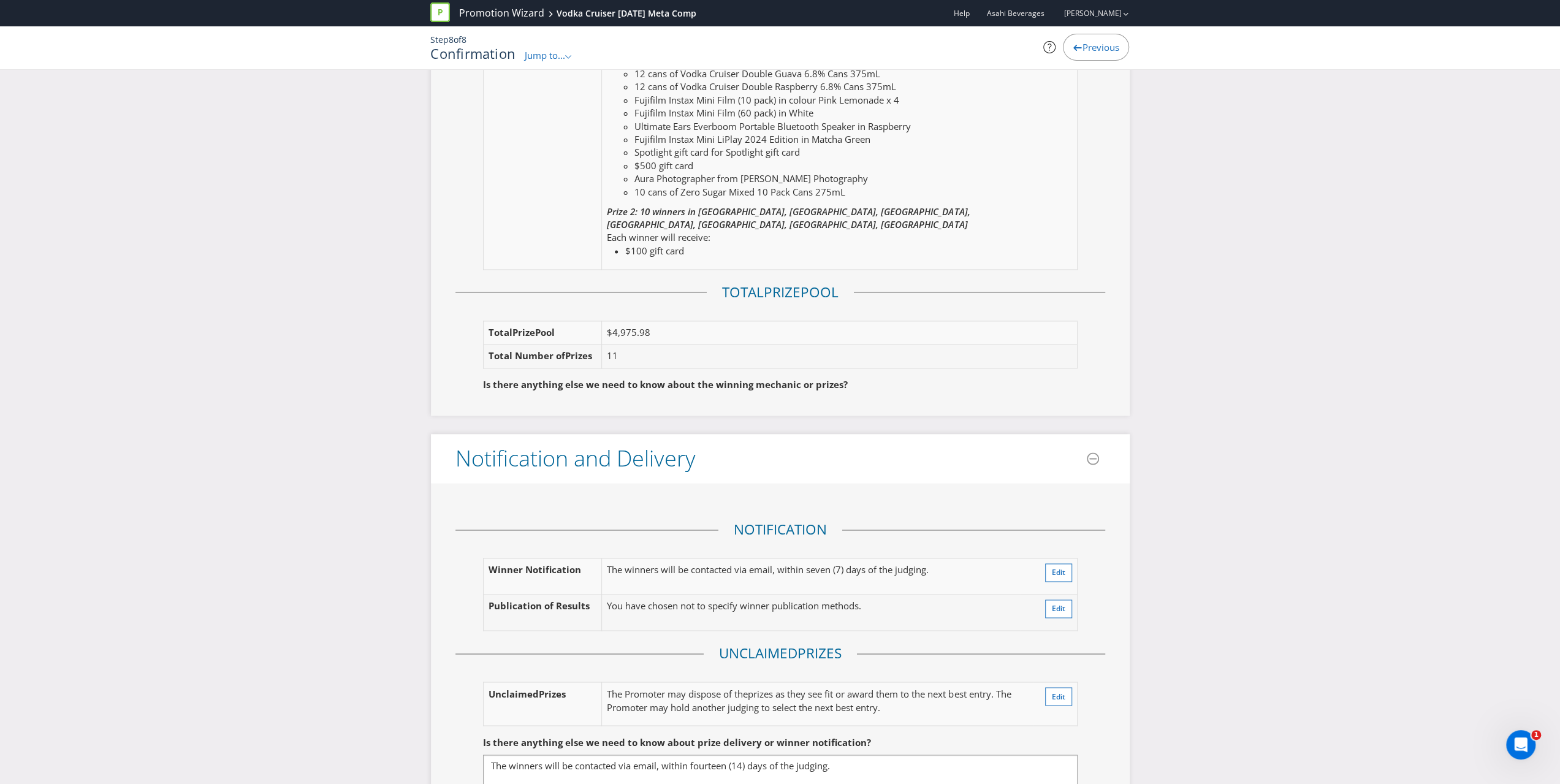
scroll to position [1778, 0]
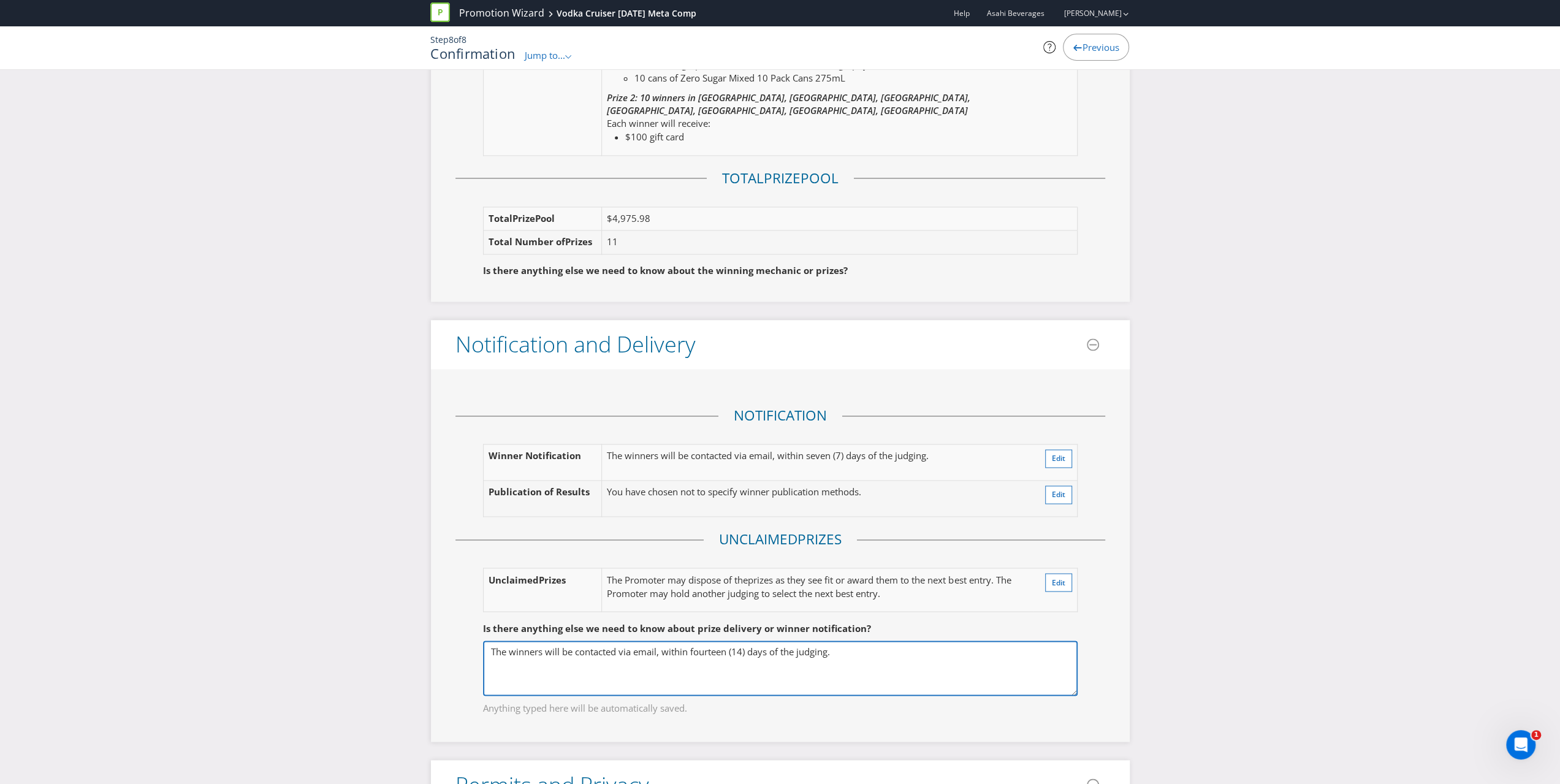
drag, startPoint x: 868, startPoint y: 612, endPoint x: 456, endPoint y: 608, distance: 412.0
click at [456, 515] on fieldset "Is there anything else we need to know about prize delivery or winner notificat…" at bounding box center [780, 660] width 650 height 126
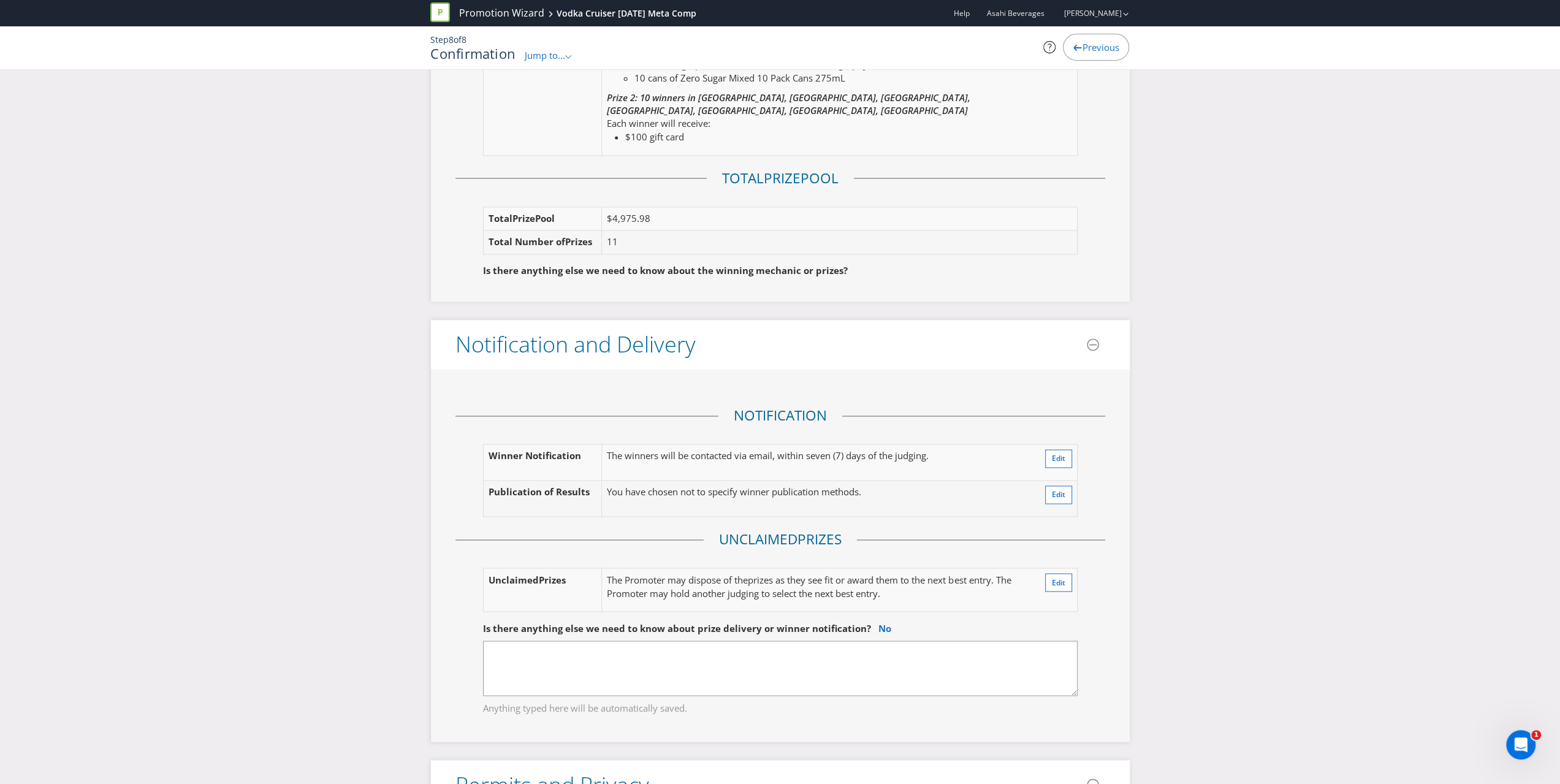
click at [912, 515] on div "Here's a summary of your promotion! Please check the details below to make sure…" at bounding box center [780, 576] width 1560 height 4541
click at [879, 515] on link "No" at bounding box center [885, 627] width 13 height 12
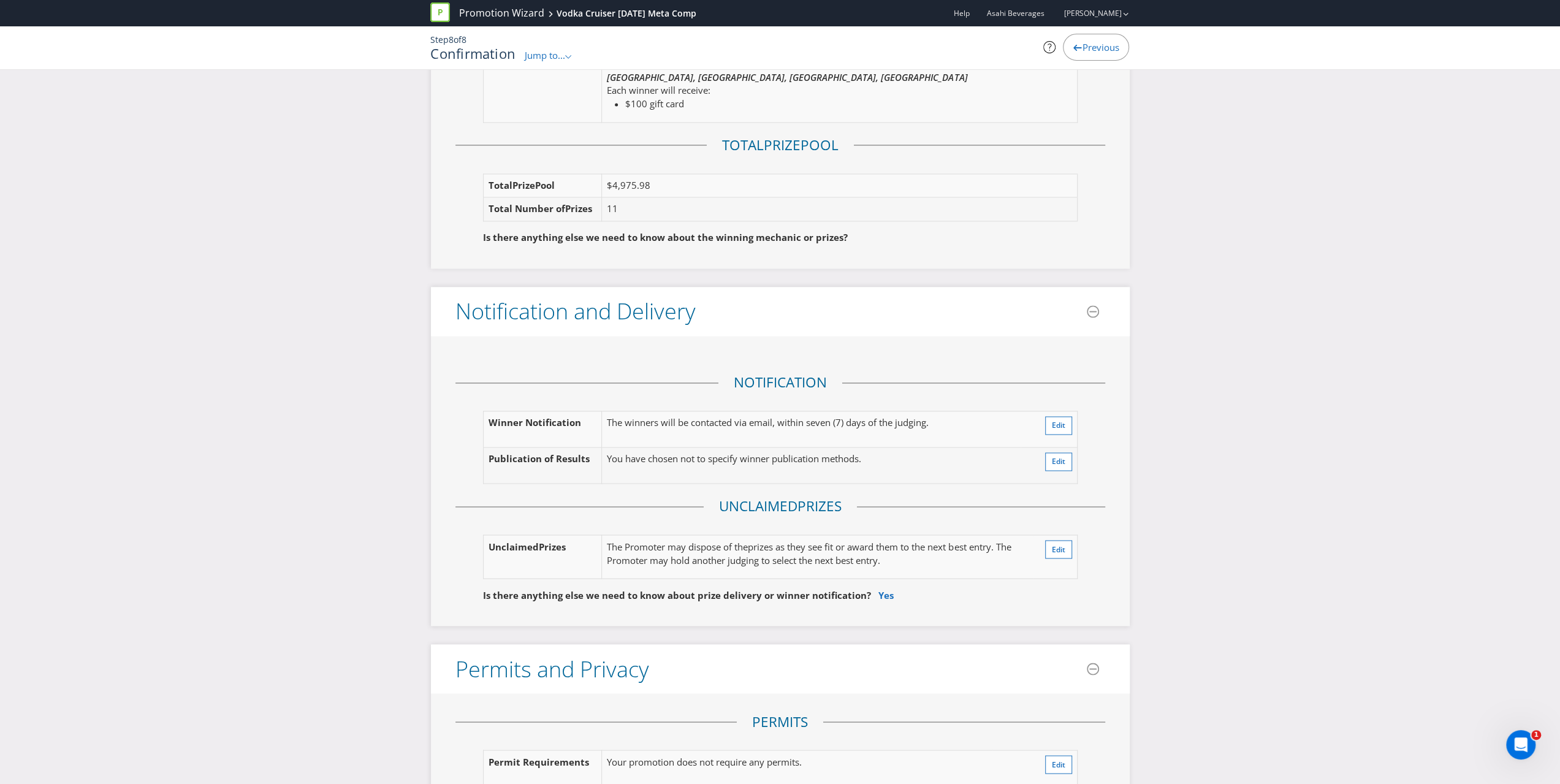
scroll to position [1900, 0]
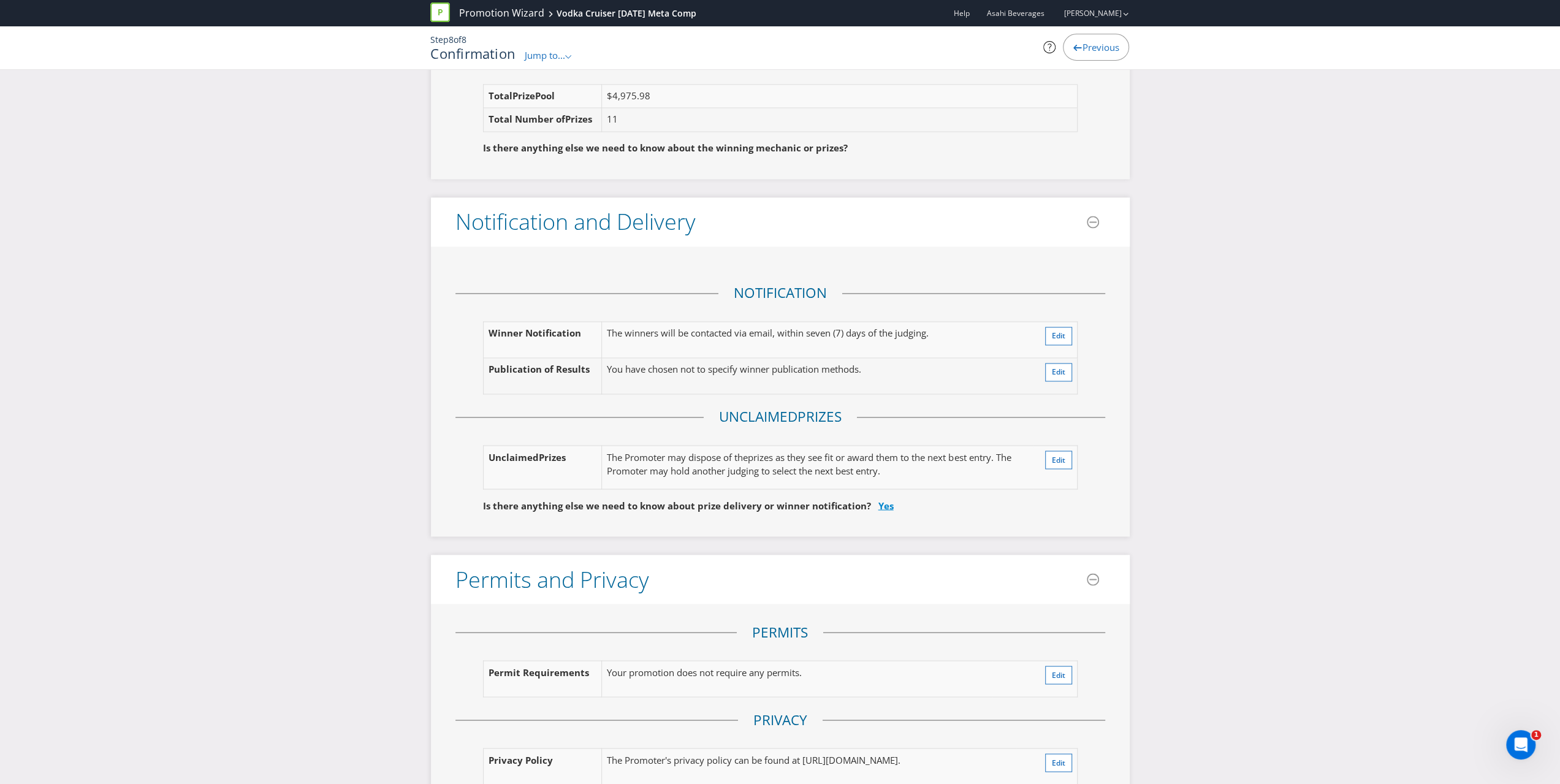
click at [881, 499] on link "Yes" at bounding box center [886, 505] width 15 height 12
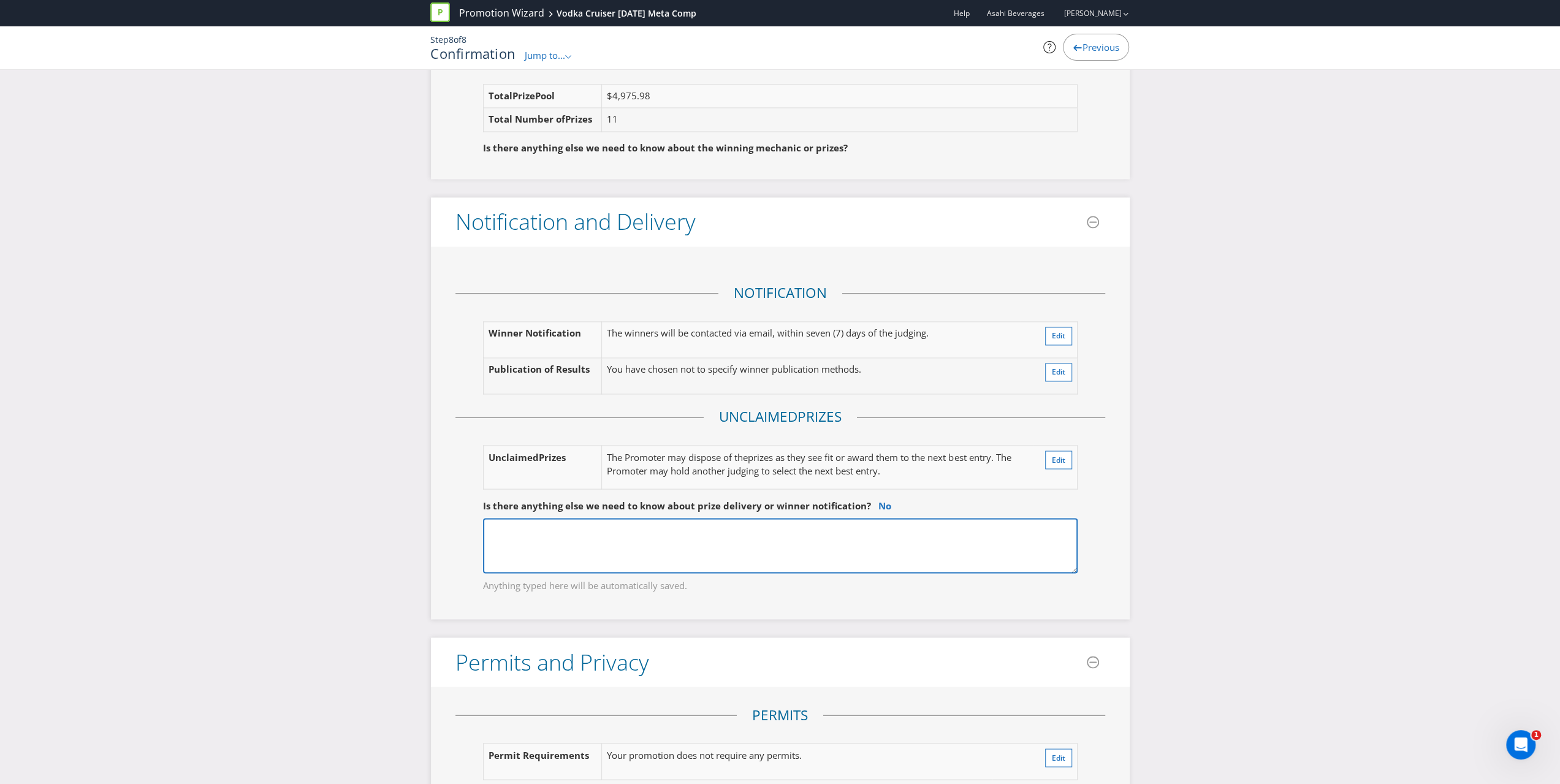
click at [666, 515] on textarea at bounding box center [780, 545] width 595 height 55
click at [645, 515] on textarea "The prize will be deliv" at bounding box center [780, 545] width 595 height 55
type textarea "The prize will be delivered within [GEOGRAPHIC_DATA]"
drag, startPoint x: 663, startPoint y: 490, endPoint x: 446, endPoint y: 478, distance: 217.3
click at [446, 478] on div "Notification Winner Notification The winners will be contacted via email, withi…" at bounding box center [780, 432] width 699 height 373
